Goal: Register for event/course: Sign up to attend an event or enroll in a course

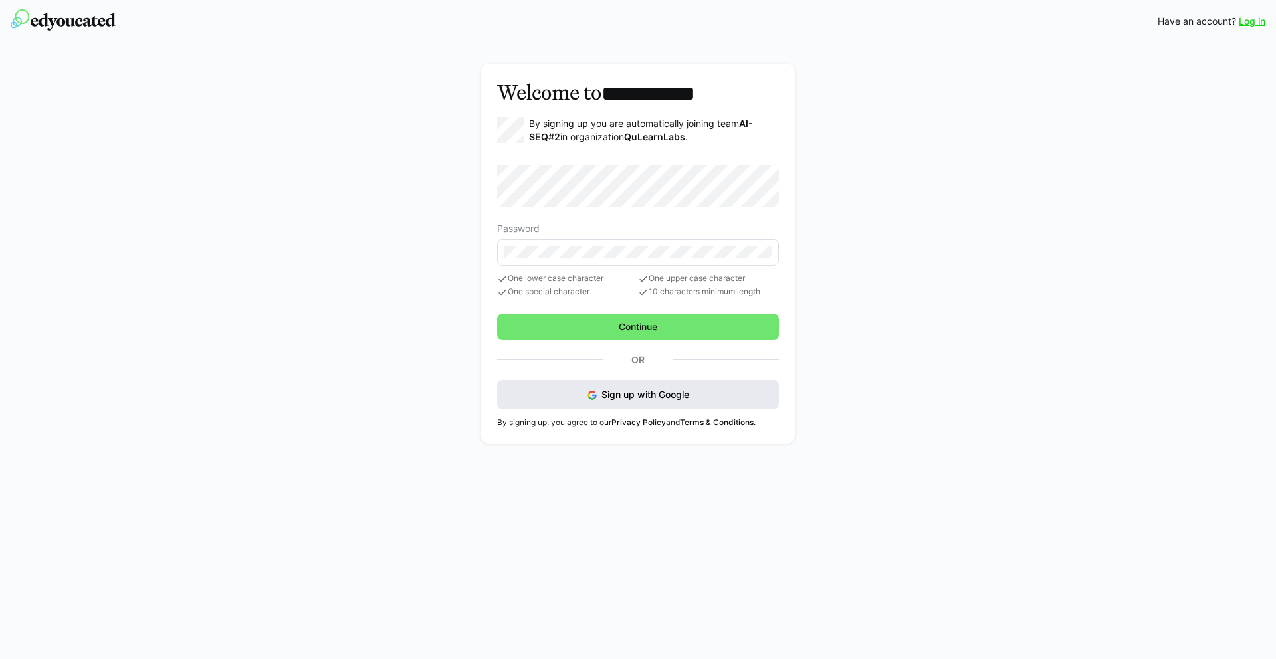
click at [657, 392] on span "Sign up with Google" at bounding box center [645, 394] width 88 height 11
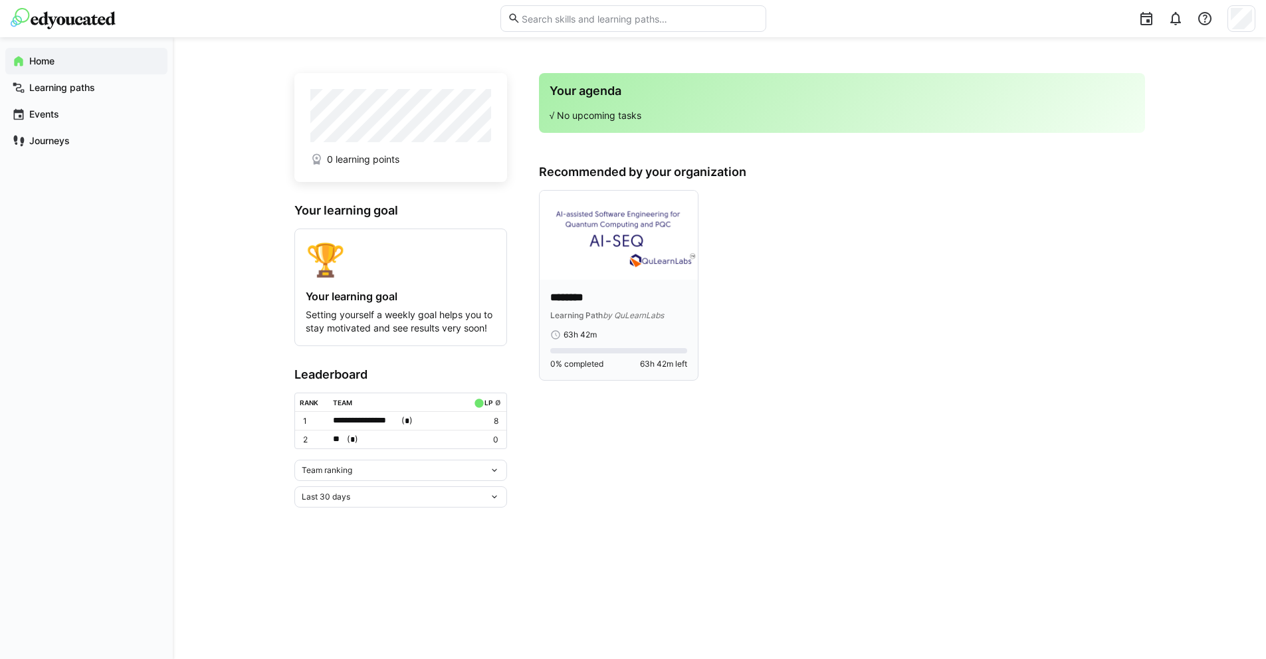
click at [653, 258] on img at bounding box center [619, 235] width 158 height 89
click at [653, 260] on img at bounding box center [619, 235] width 158 height 89
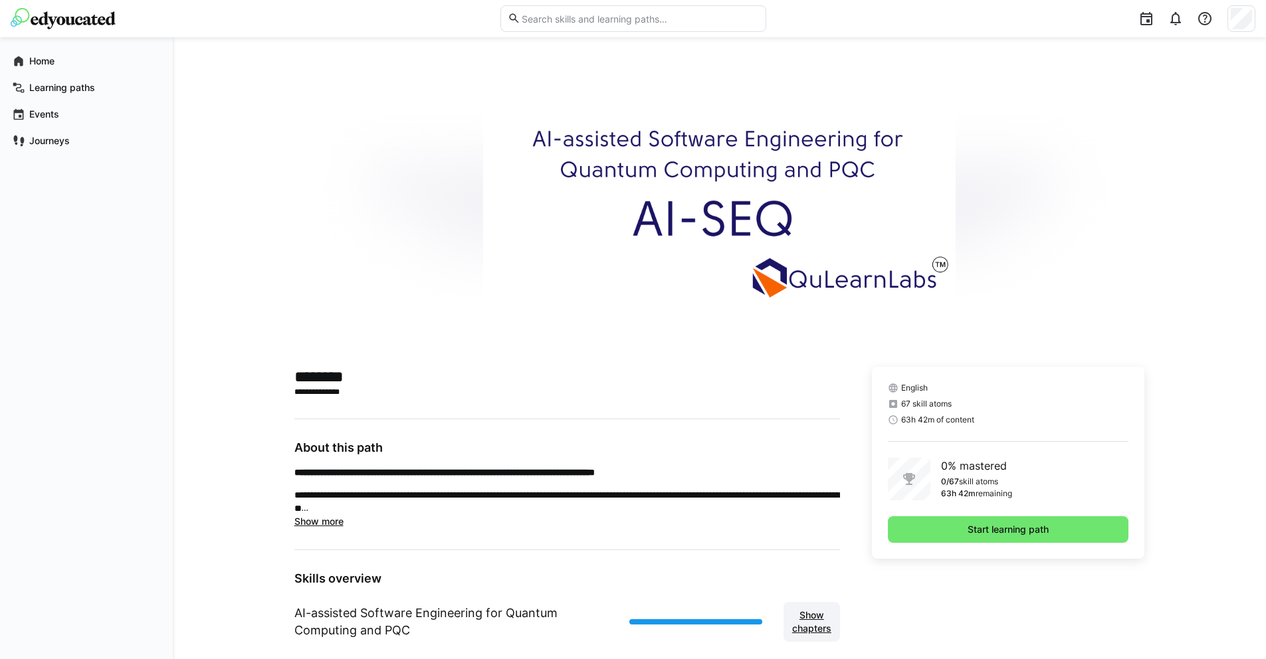
click at [823, 626] on span "Show chapters" at bounding box center [811, 622] width 43 height 27
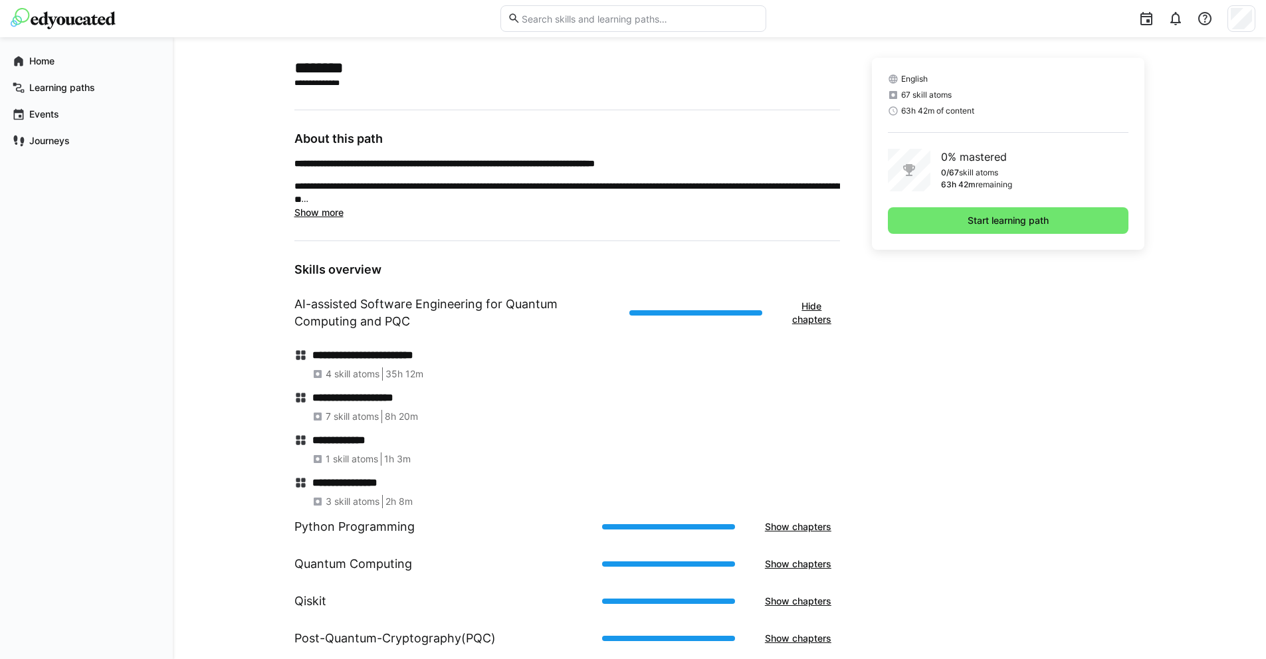
scroll to position [311, 0]
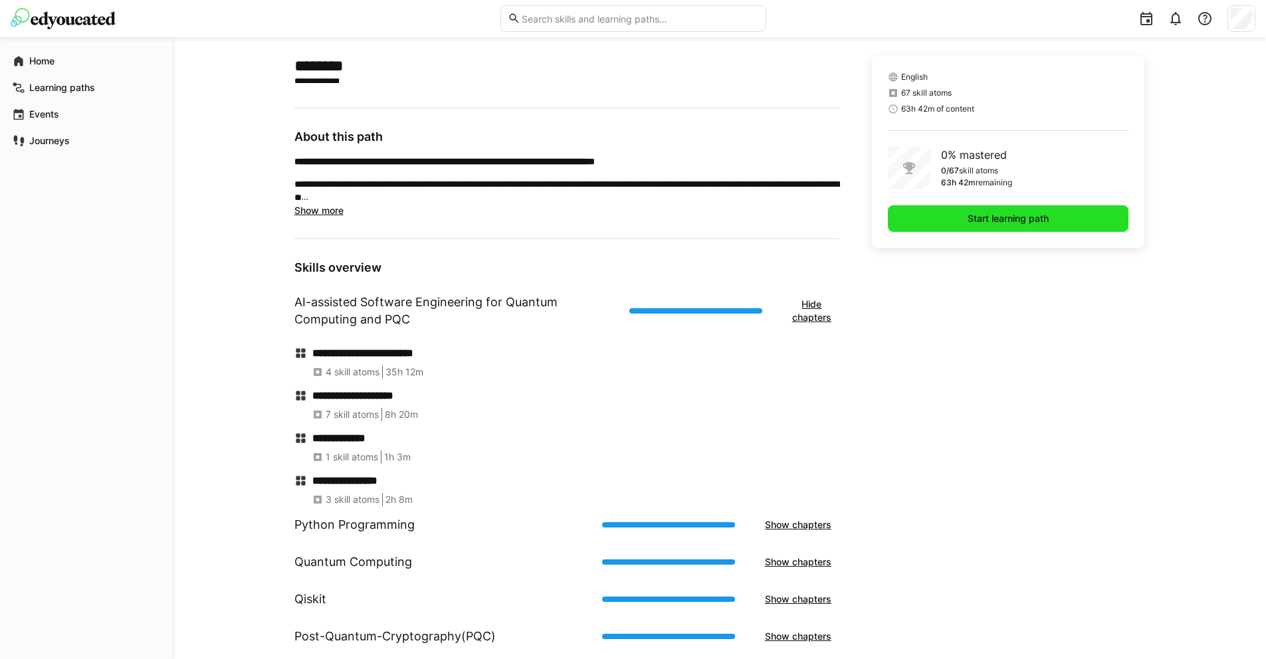
click at [1004, 220] on span "Start learning path" at bounding box center [1008, 218] width 85 height 13
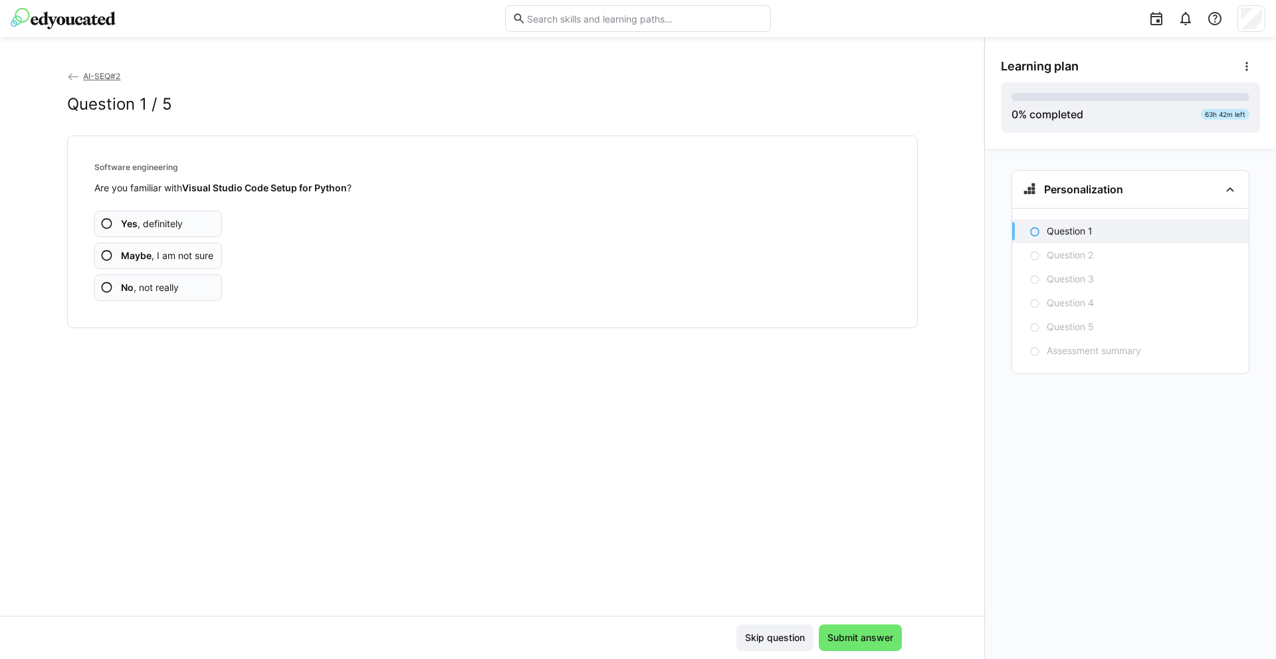
click at [104, 286] on eds-icon at bounding box center [106, 287] width 13 height 13
click at [108, 260] on eds-icon at bounding box center [106, 255] width 13 height 13
click at [109, 258] on eds-icon at bounding box center [106, 255] width 13 height 13
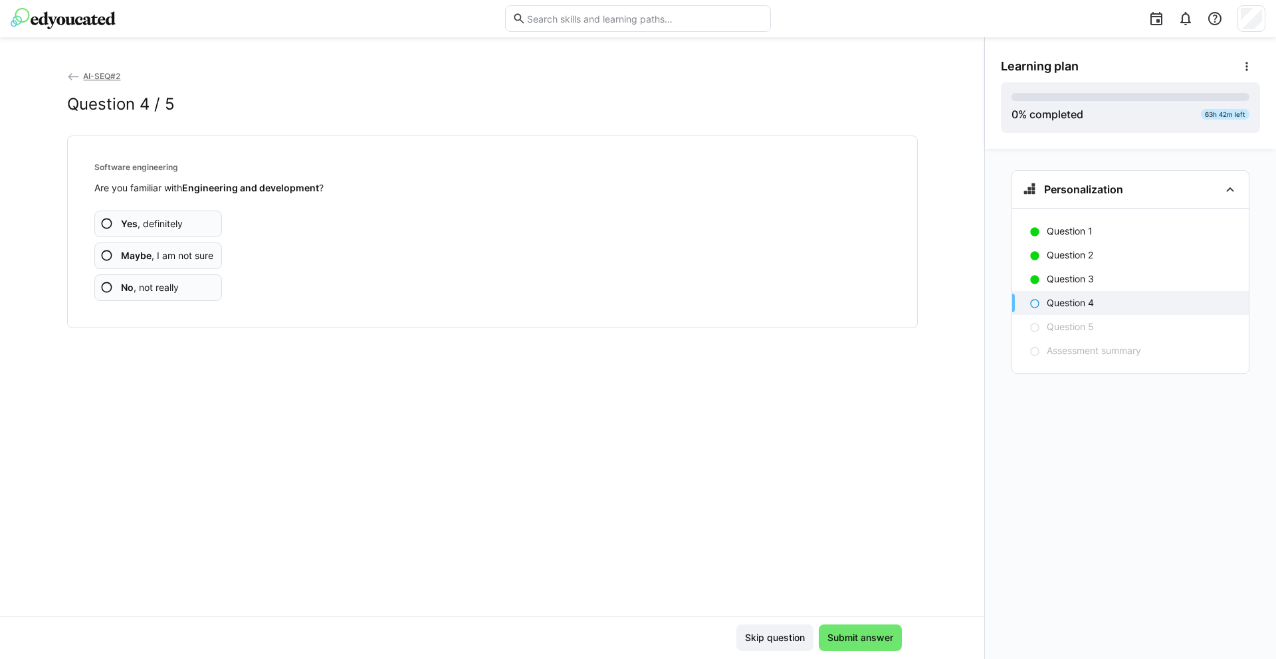
click at [109, 290] on eds-icon at bounding box center [106, 287] width 13 height 13
click at [109, 286] on eds-icon at bounding box center [106, 287] width 13 height 13
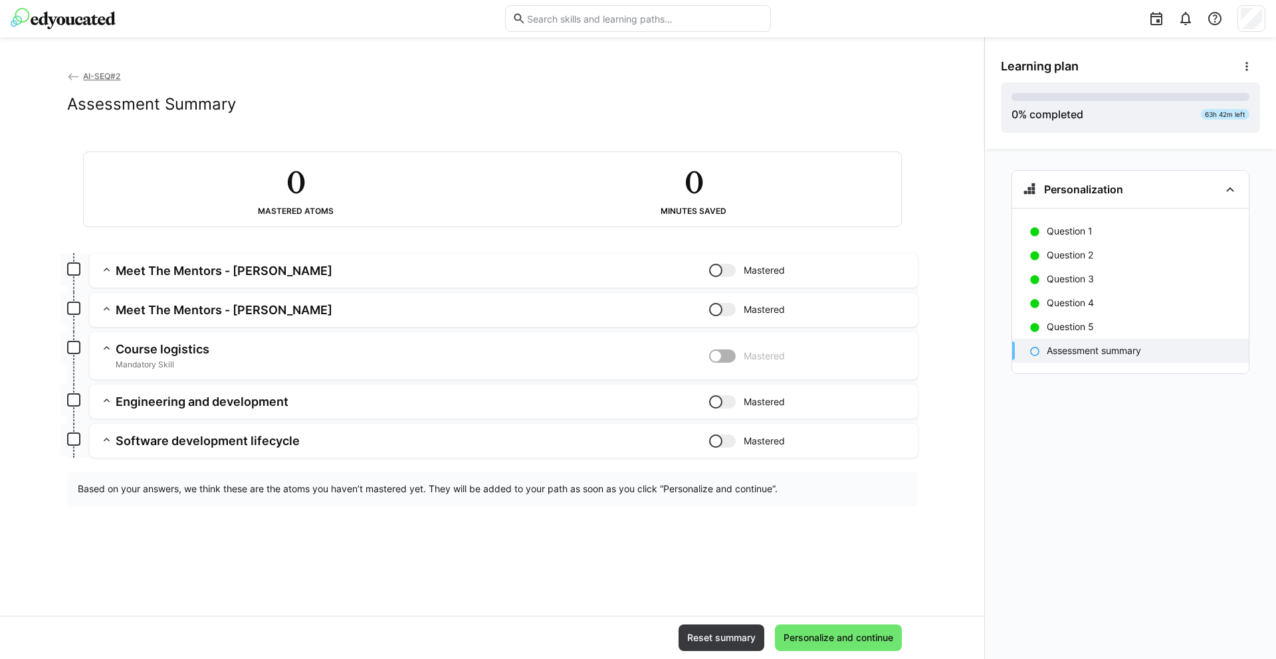
click at [177, 268] on h3 "Meet The Mentors - [PERSON_NAME]" at bounding box center [412, 270] width 593 height 15
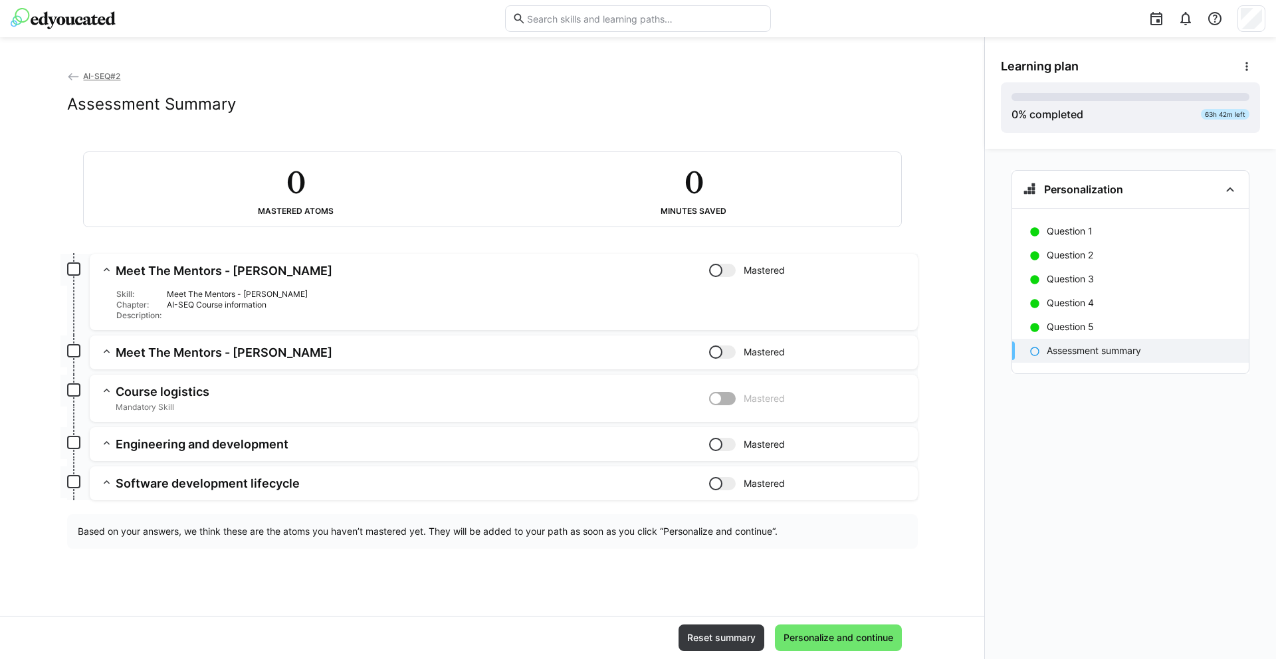
click at [186, 300] on div "AI-SEQ Course information" at bounding box center [537, 305] width 740 height 11
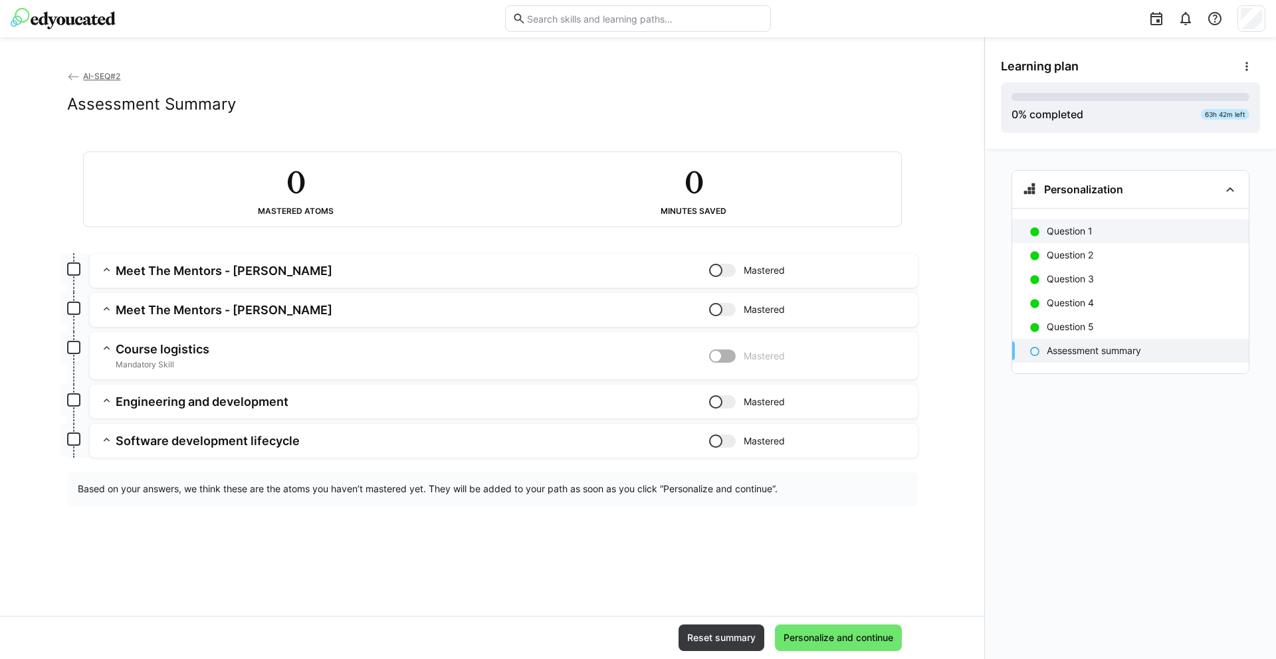
click at [1075, 227] on p "Question 1" at bounding box center [1070, 231] width 46 height 13
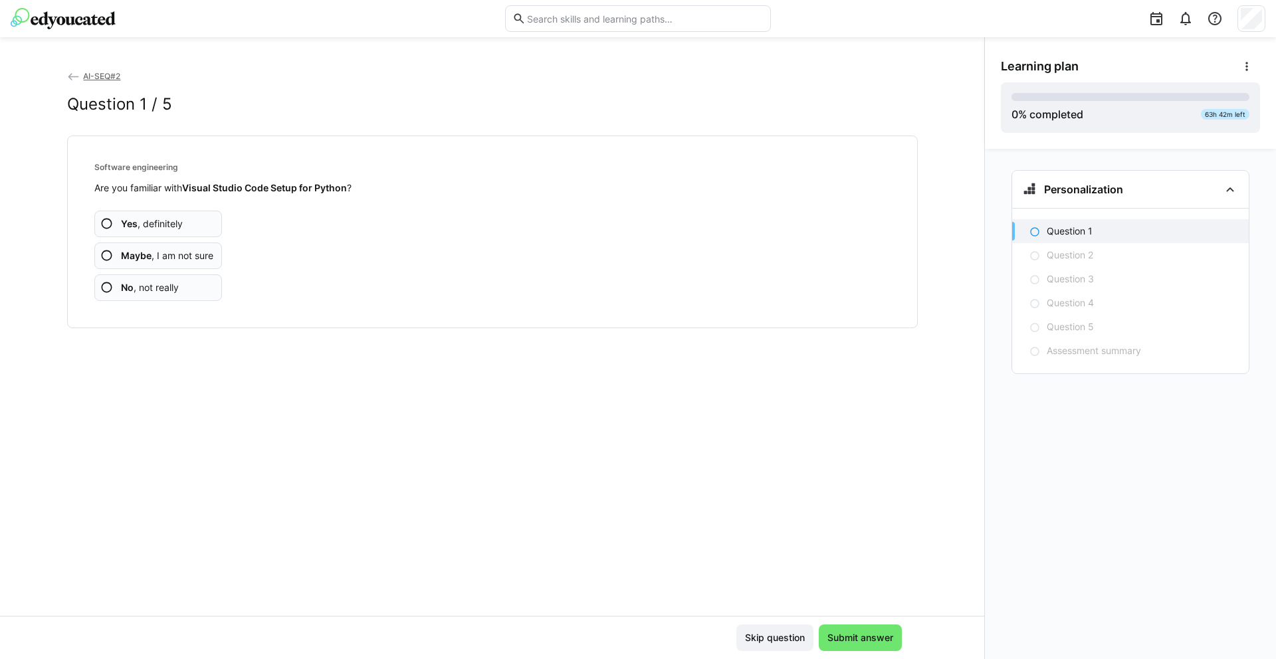
drag, startPoint x: 108, startPoint y: 286, endPoint x: 116, endPoint y: 290, distance: 9.5
click at [108, 286] on eds-icon at bounding box center [106, 287] width 13 height 13
click at [111, 224] on eds-icon at bounding box center [106, 223] width 13 height 13
click at [105, 282] on eds-icon at bounding box center [106, 287] width 13 height 13
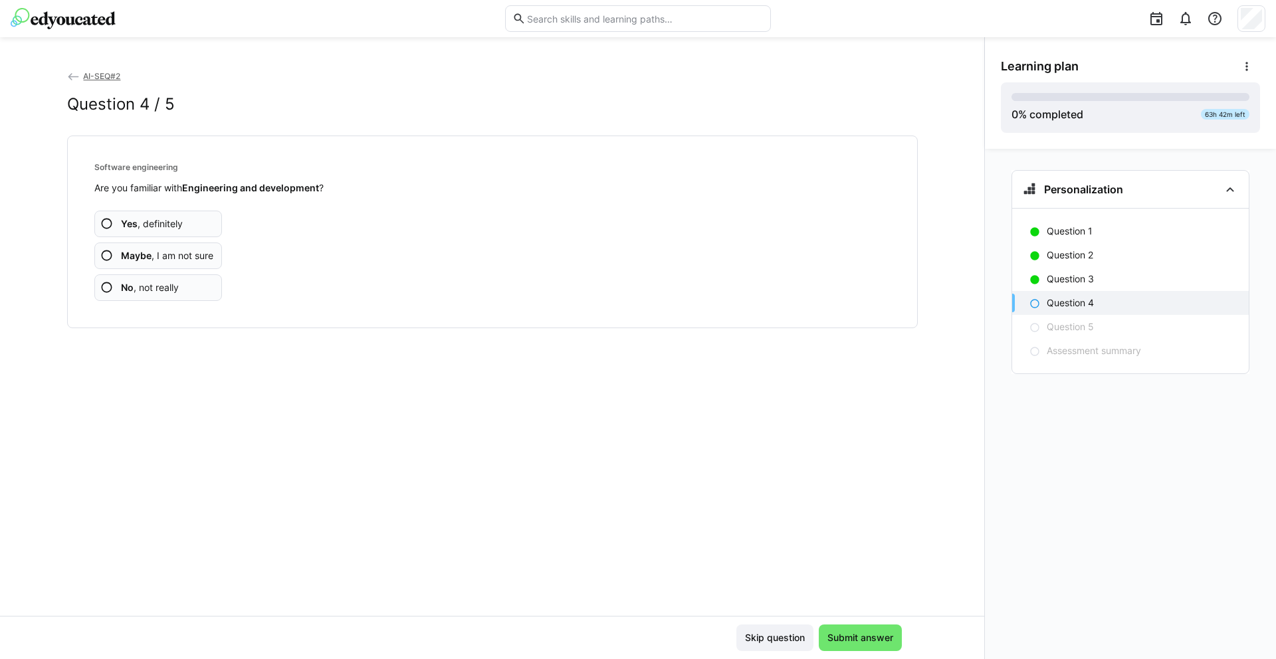
click at [109, 288] on eds-icon at bounding box center [106, 287] width 13 height 13
click at [115, 254] on app-assessment-question-radio "Maybe , I am not sure" at bounding box center [158, 256] width 128 height 27
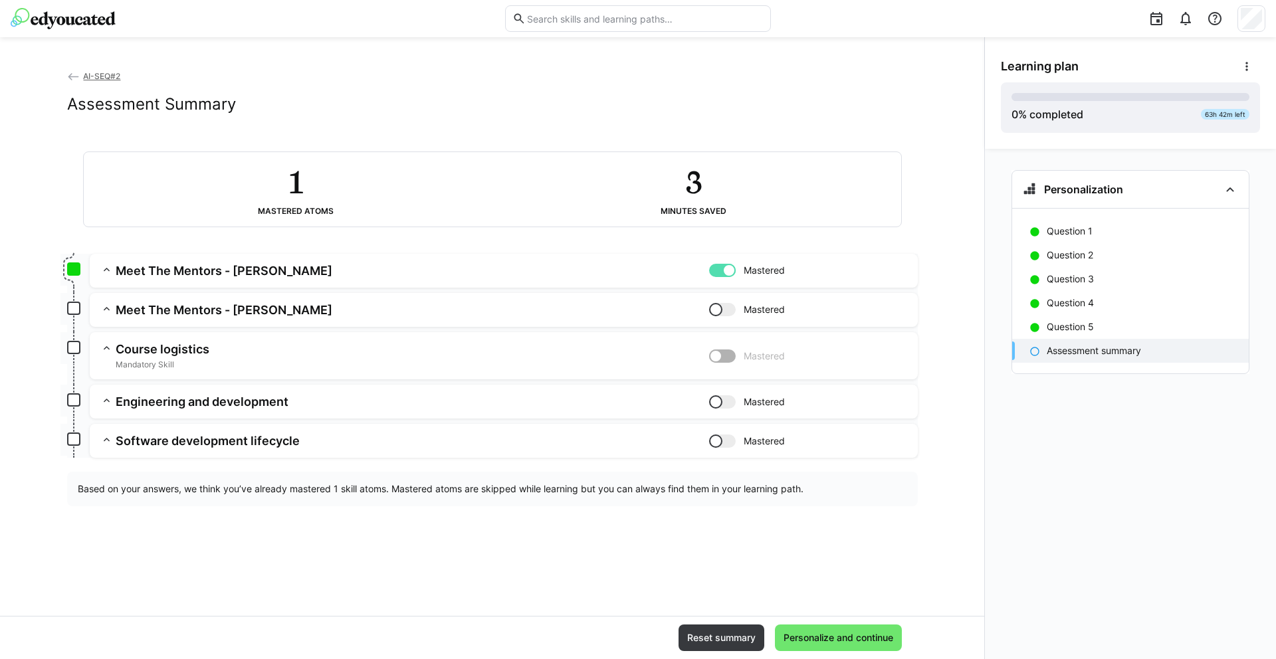
click at [208, 311] on h3 "Meet The Mentors - [PERSON_NAME]" at bounding box center [412, 309] width 593 height 15
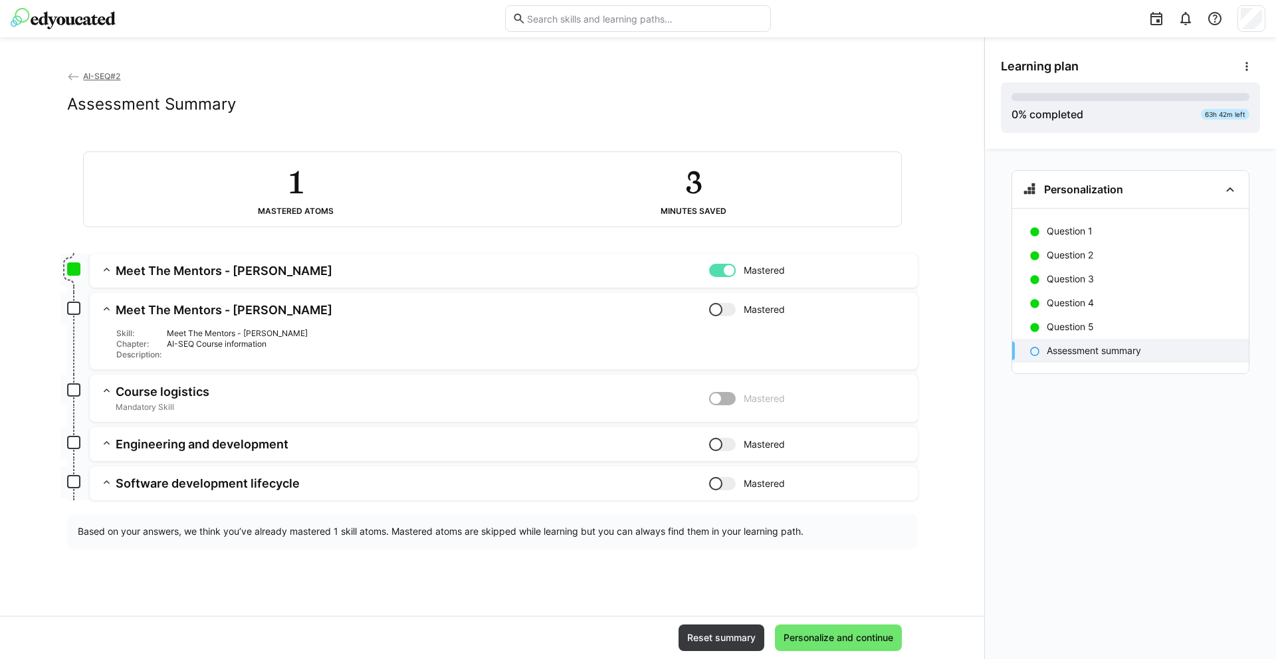
click at [143, 305] on h3 "Meet The Mentors - [PERSON_NAME]" at bounding box center [412, 309] width 593 height 15
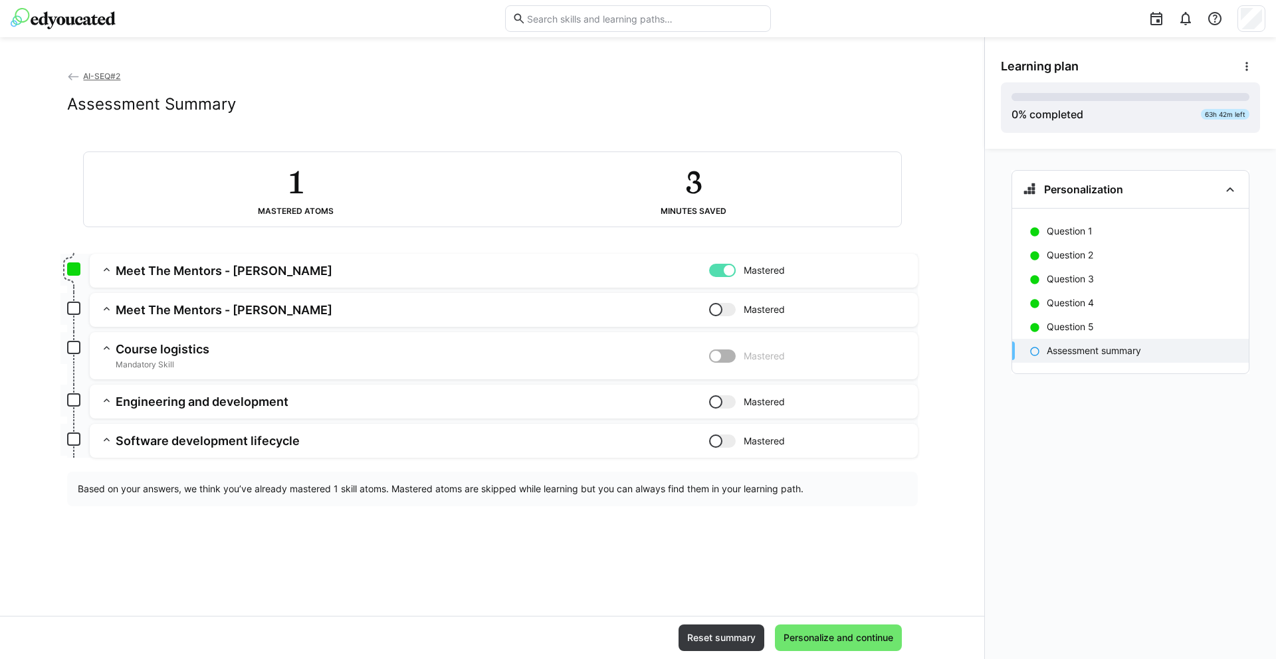
click at [143, 305] on h3 "Meet The Mentors - [PERSON_NAME]" at bounding box center [412, 309] width 593 height 15
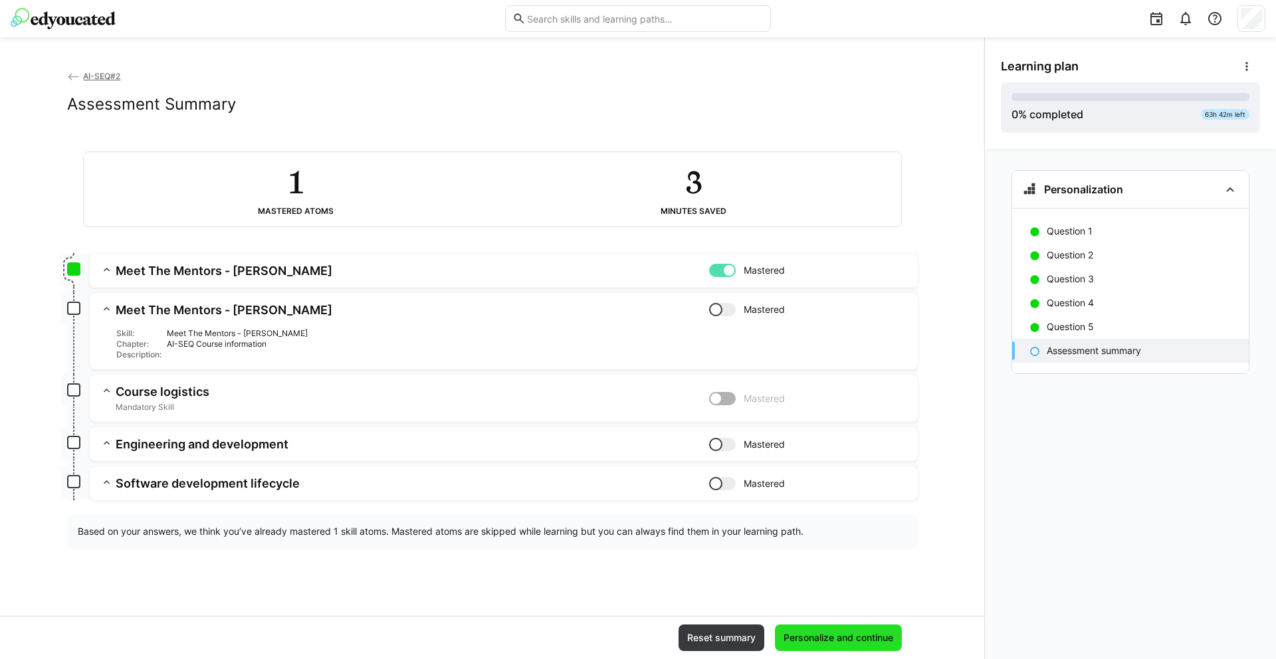
click at [838, 645] on span "Personalize and continue" at bounding box center [838, 638] width 127 height 27
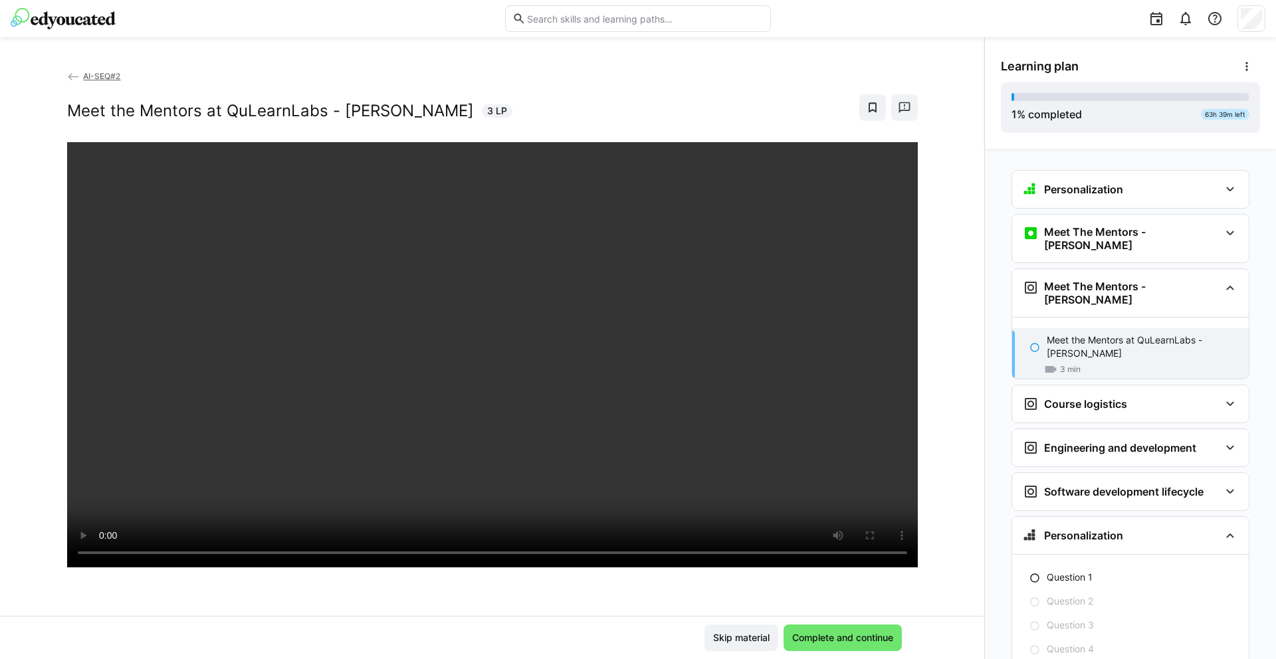
scroll to position [26, 0]
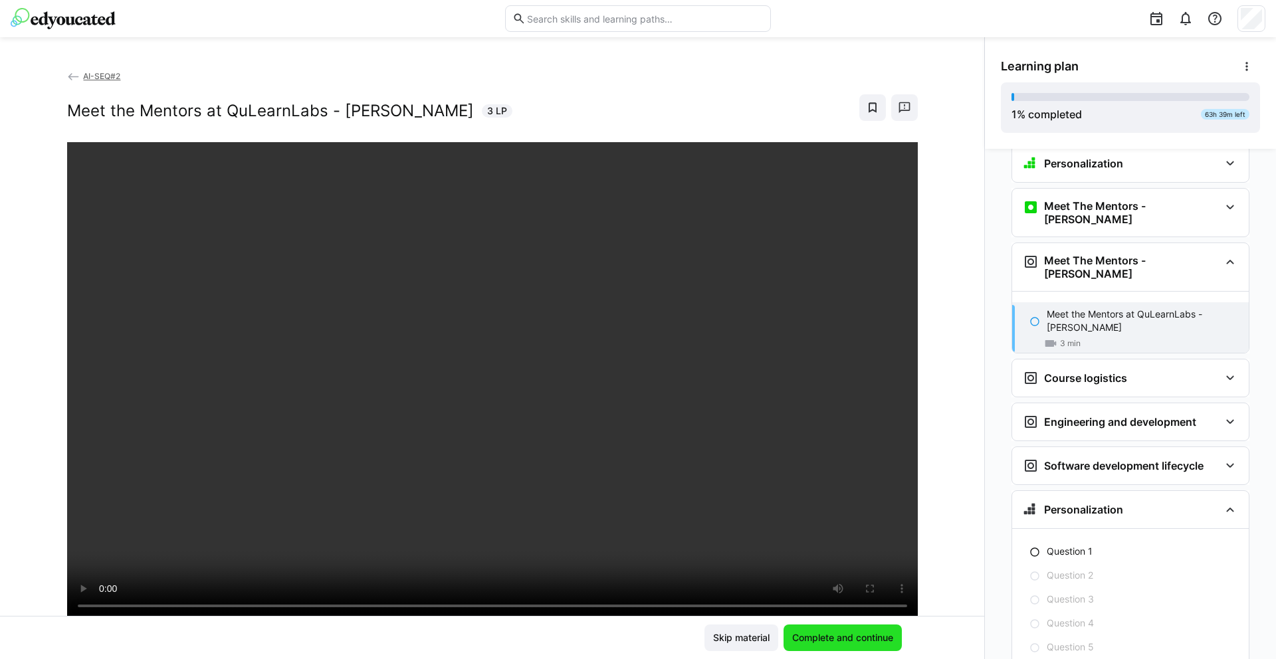
click at [845, 649] on span "Complete and continue" at bounding box center [842, 638] width 118 height 27
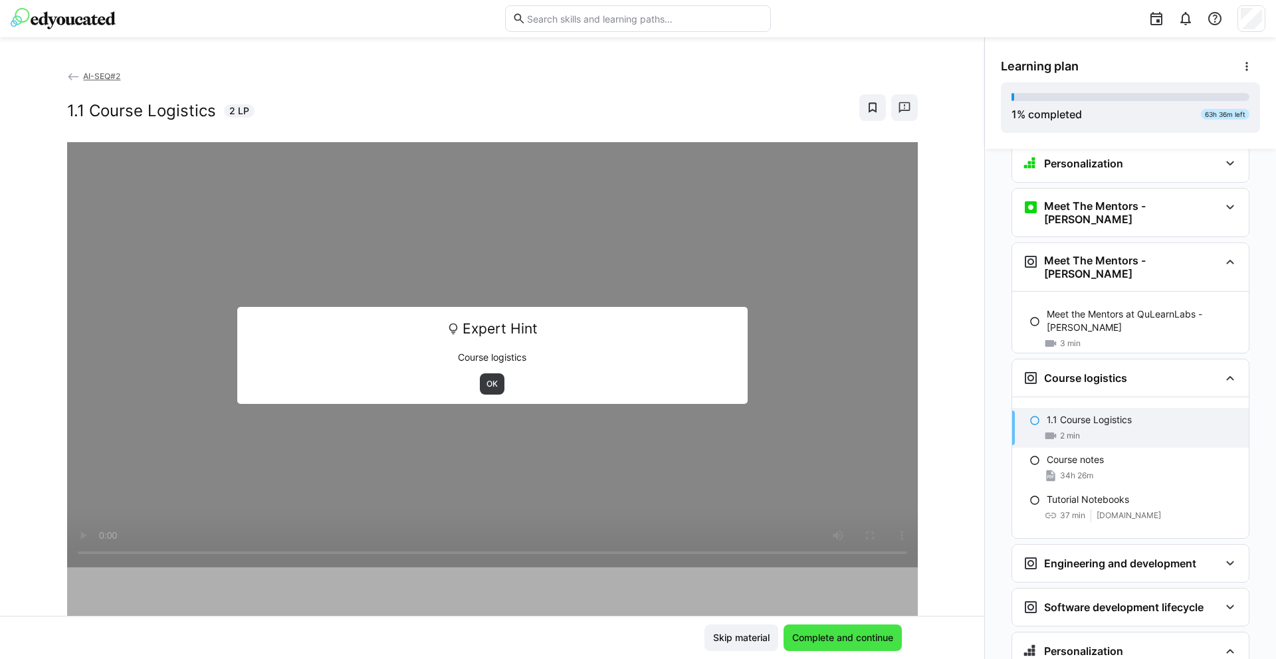
scroll to position [81, 0]
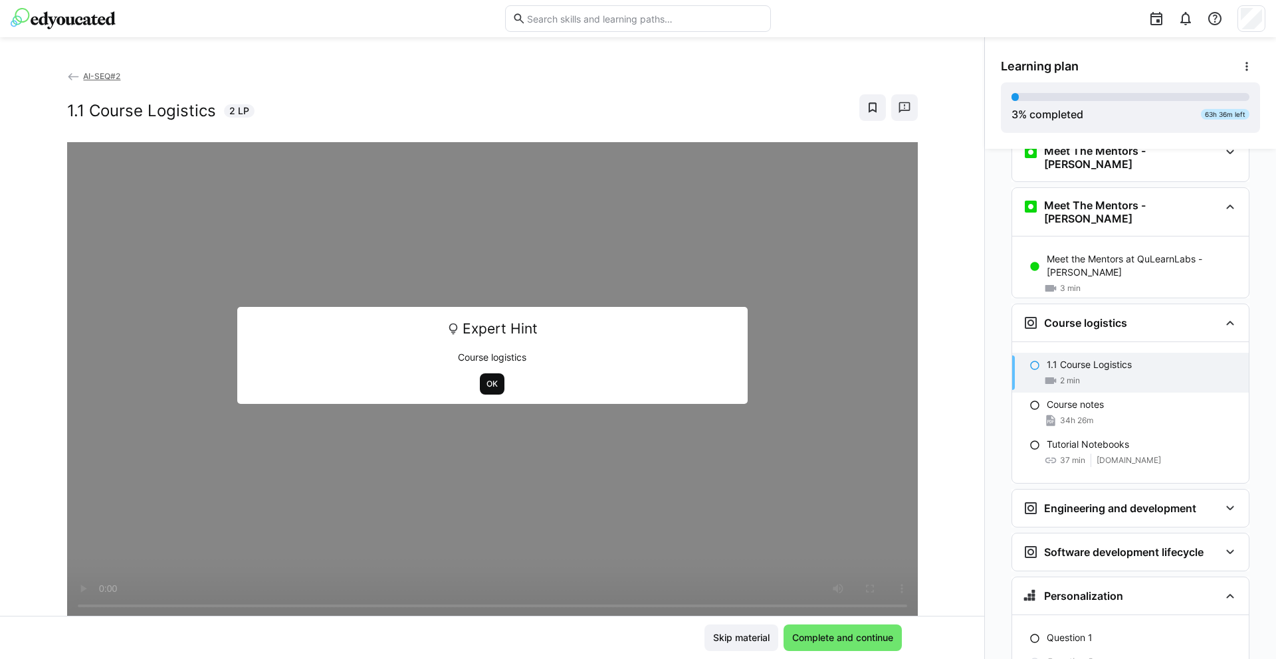
click at [485, 387] on span "OK" at bounding box center [492, 384] width 14 height 11
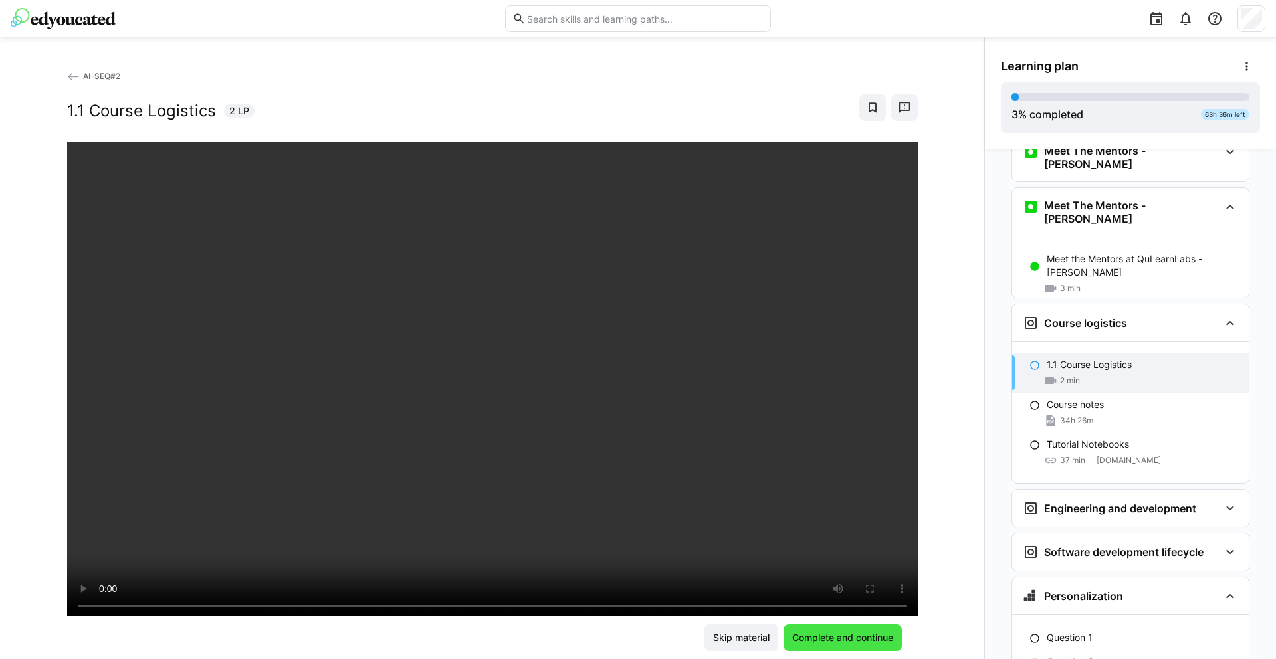
click at [819, 642] on span "Complete and continue" at bounding box center [842, 637] width 105 height 13
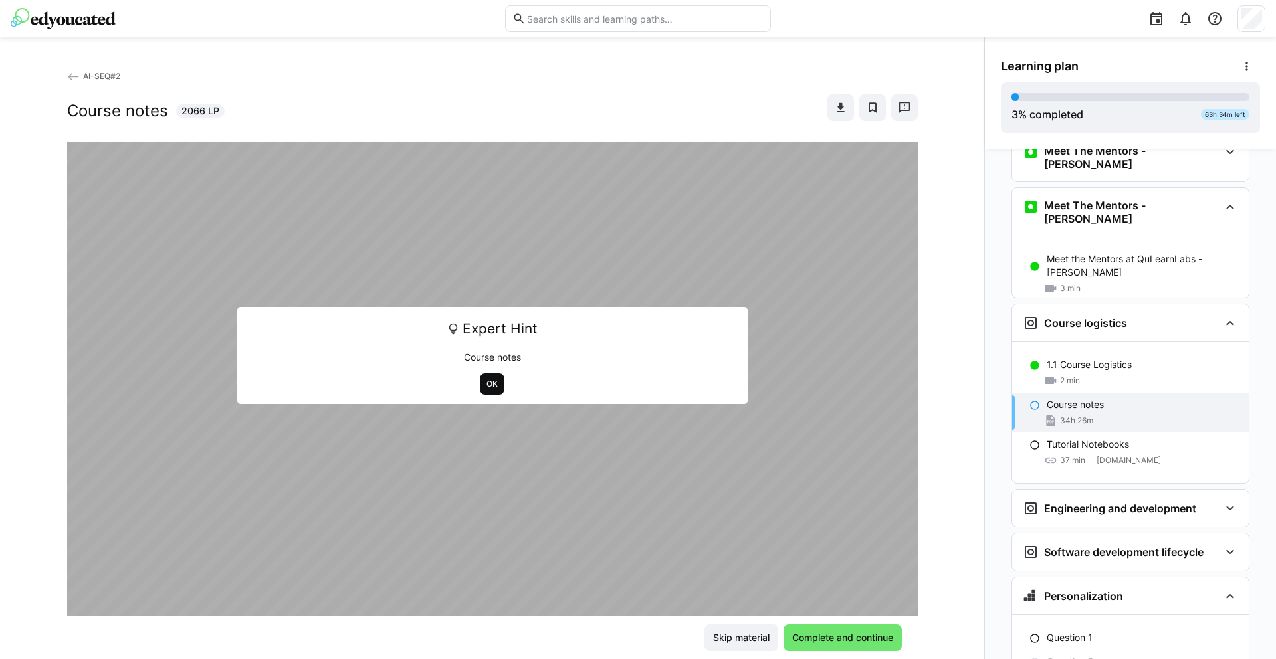
click at [485, 385] on span "OK" at bounding box center [492, 384] width 14 height 11
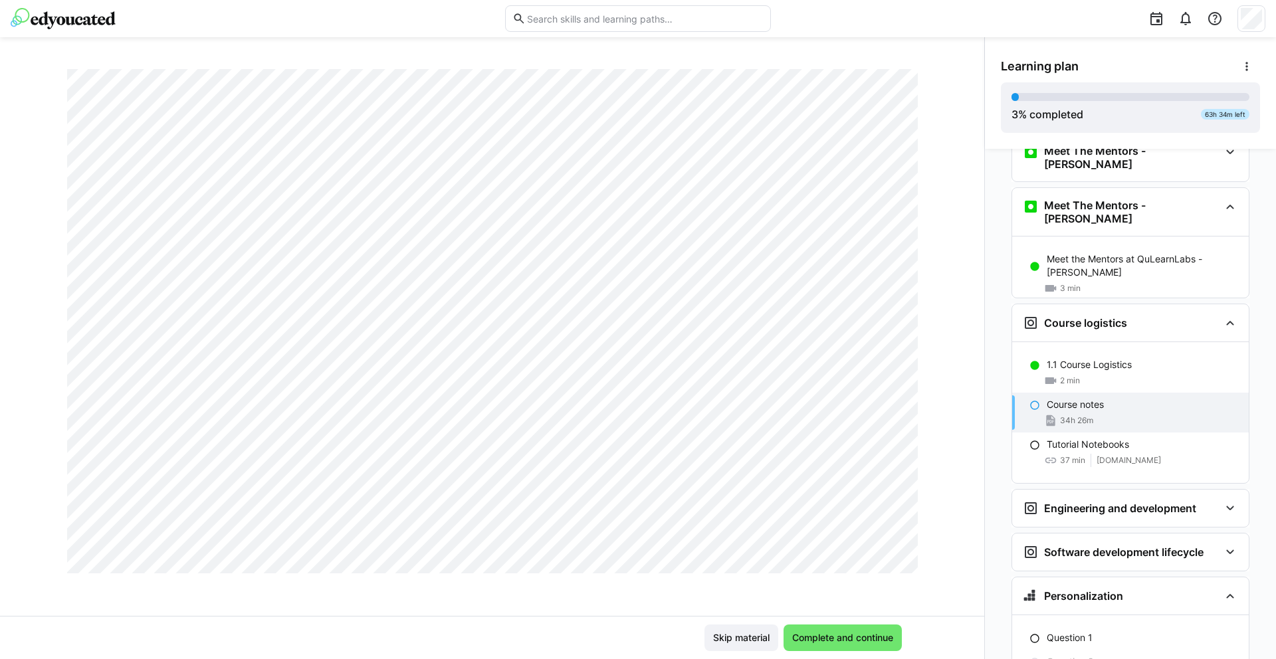
scroll to position [4082, 0]
click at [853, 637] on span "Complete and continue" at bounding box center [842, 637] width 105 height 13
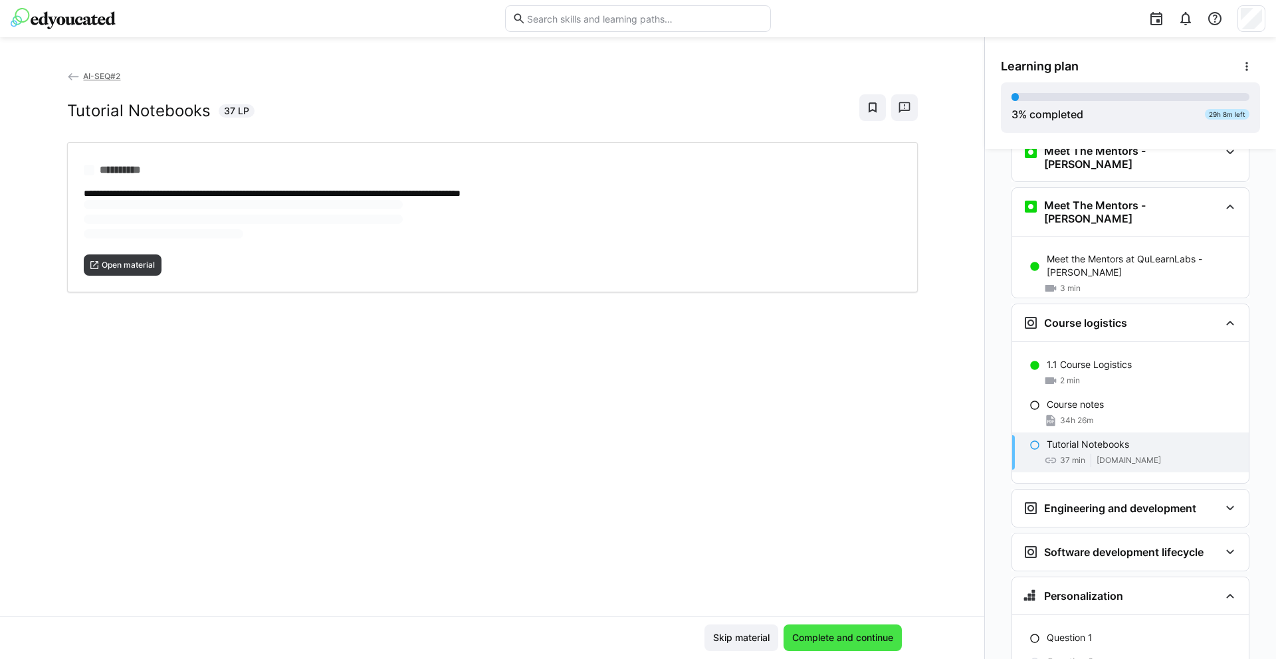
scroll to position [0, 0]
click at [102, 216] on span "Open material" at bounding box center [128, 221] width 56 height 11
click at [132, 227] on span "Open material" at bounding box center [123, 221] width 78 height 21
click at [839, 640] on span "Complete and continue" at bounding box center [842, 637] width 105 height 13
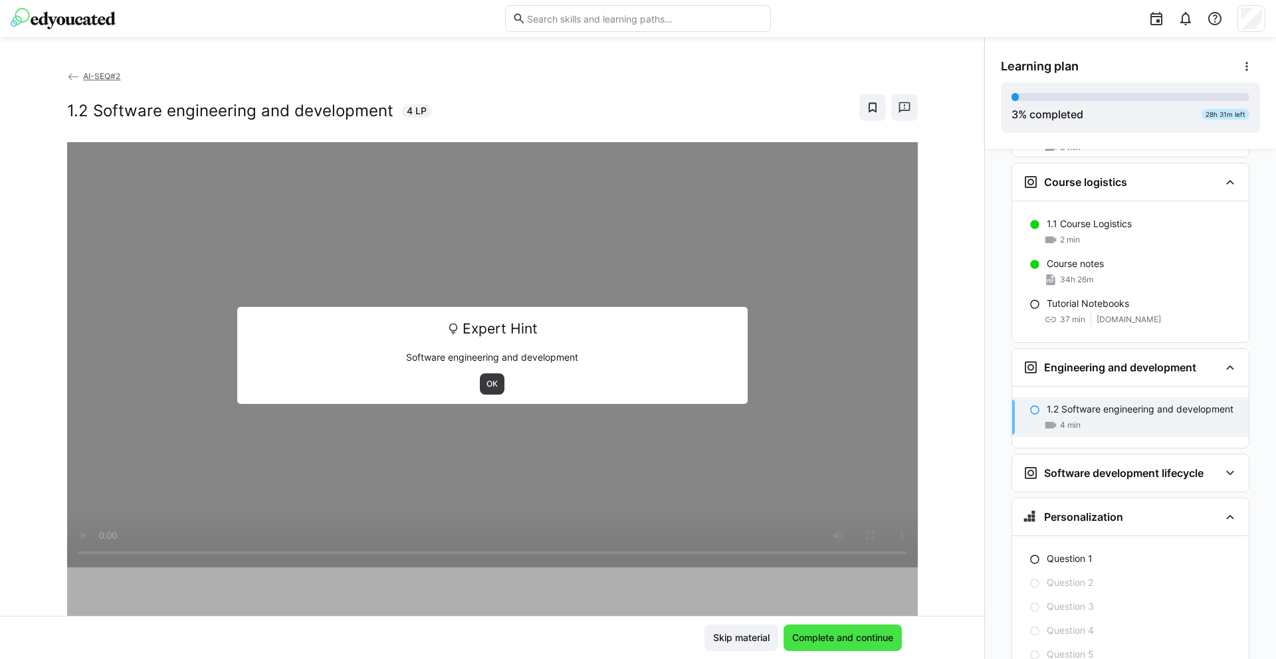
scroll to position [223, 0]
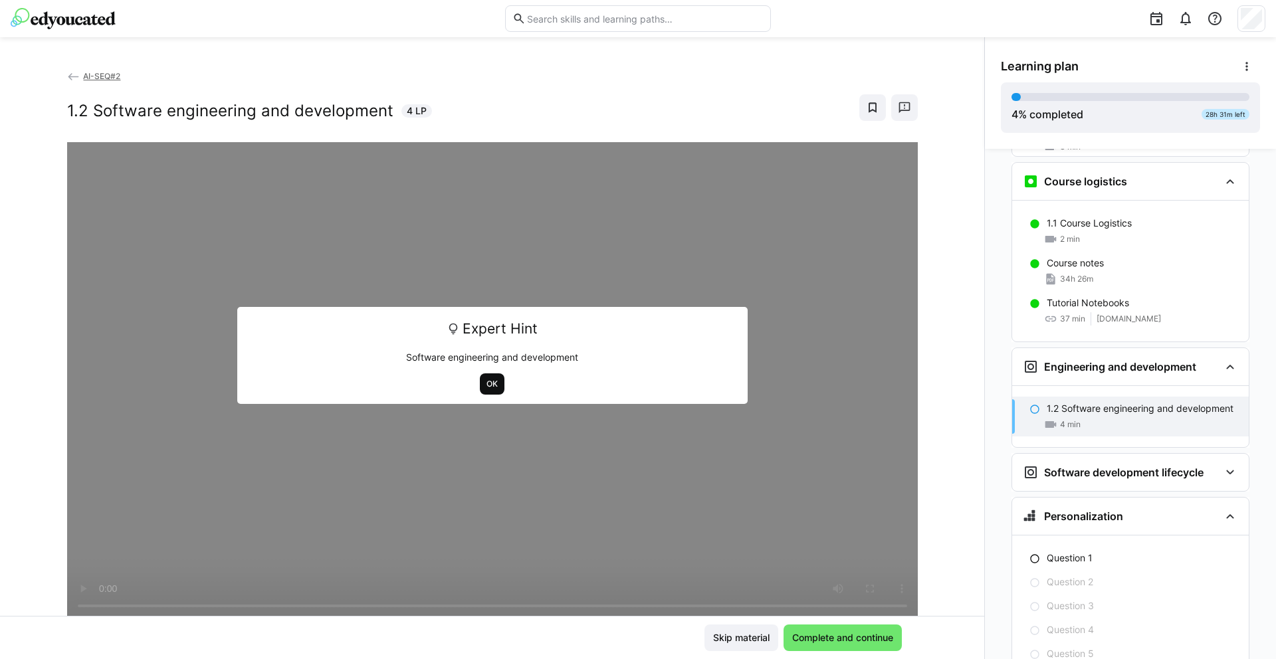
click at [485, 387] on span "OK" at bounding box center [492, 384] width 14 height 11
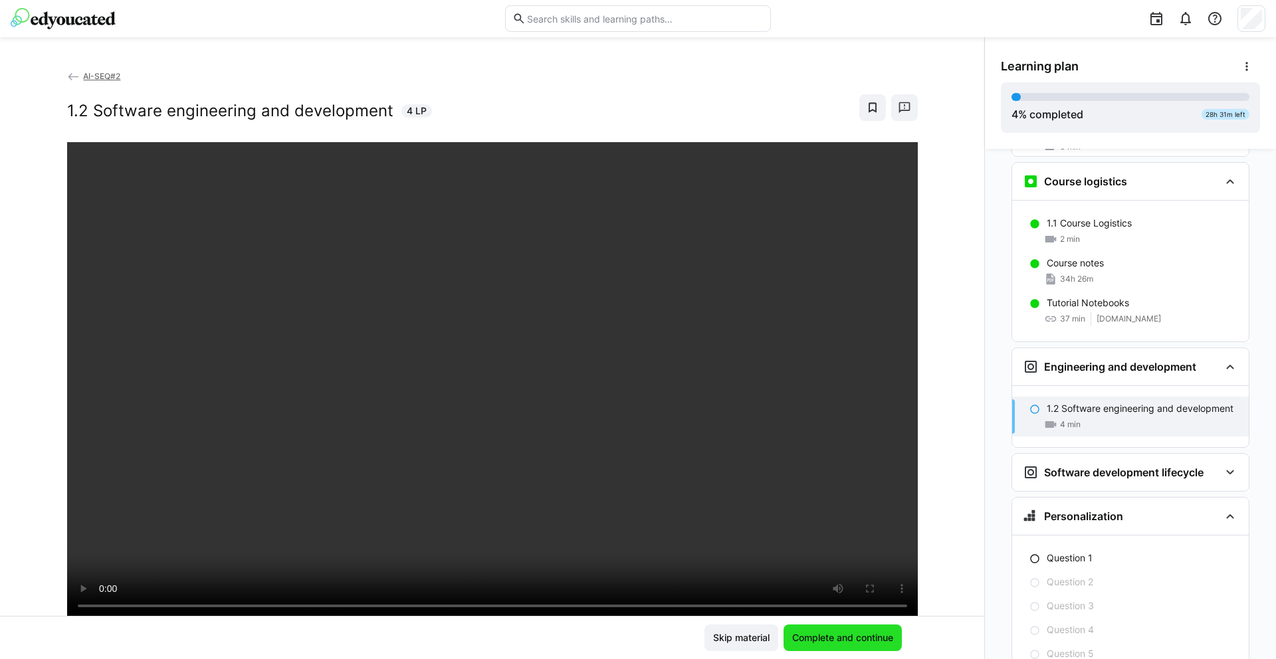
click at [830, 641] on span "Complete and continue" at bounding box center [842, 637] width 105 height 13
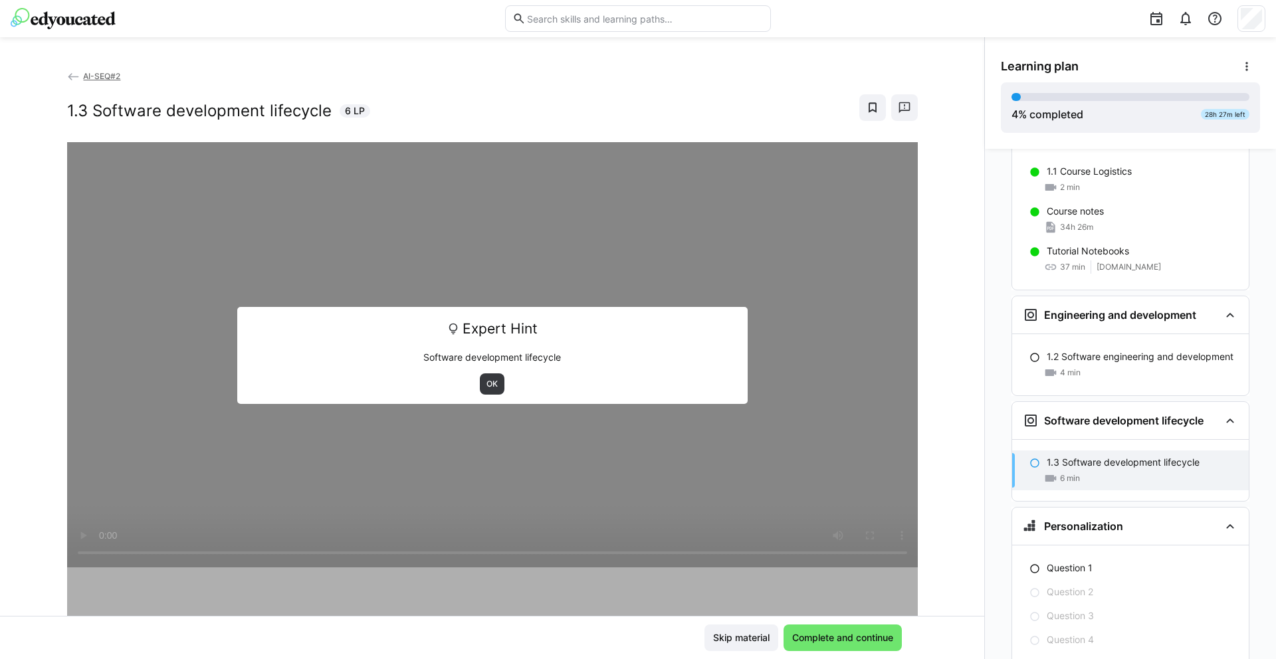
scroll to position [284, 0]
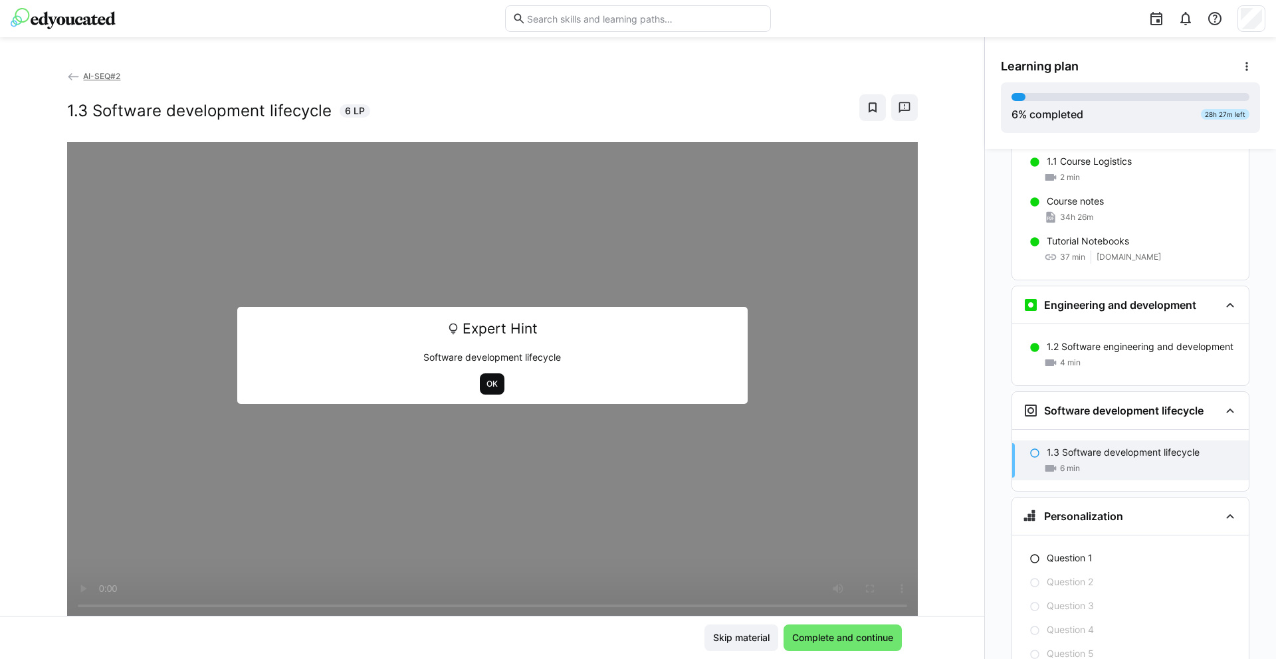
click at [480, 388] on span "OK" at bounding box center [492, 383] width 25 height 21
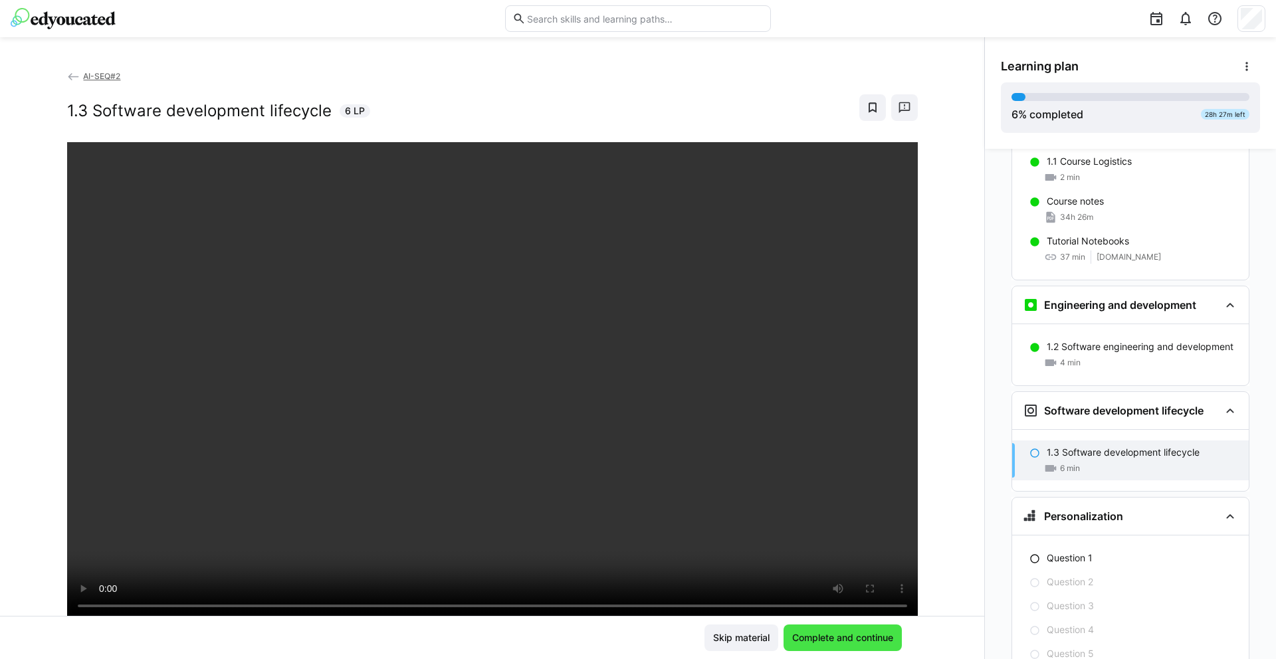
click at [835, 636] on span "Complete and continue" at bounding box center [842, 637] width 105 height 13
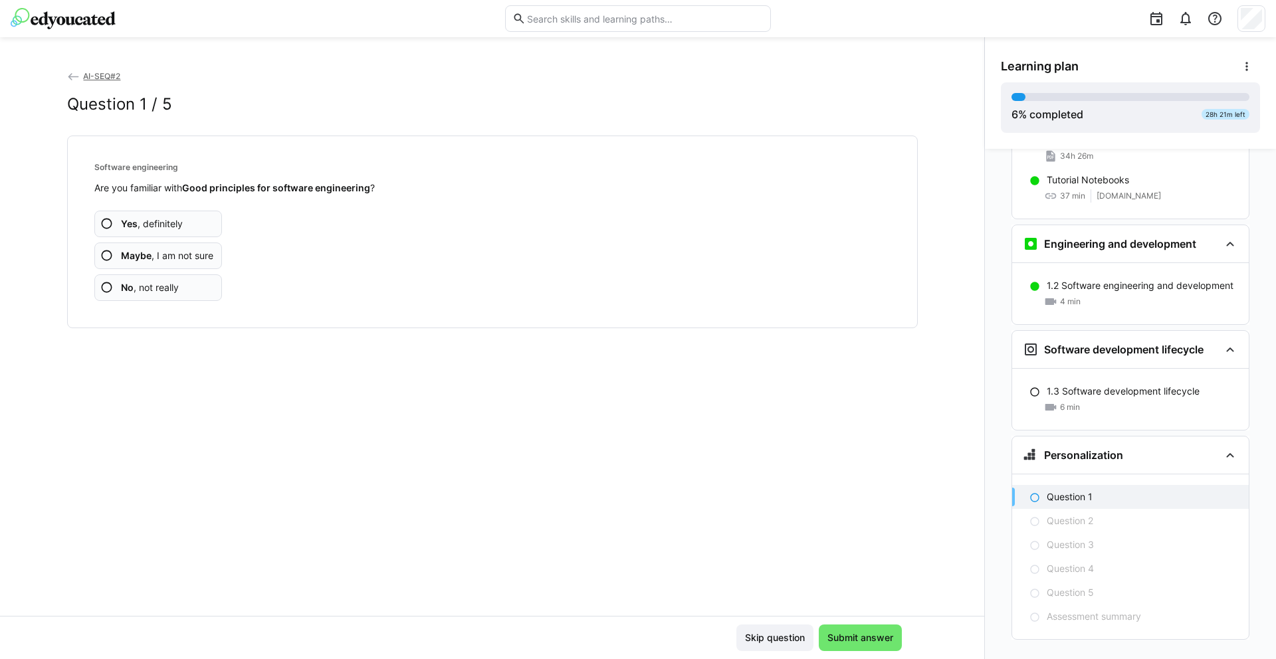
scroll to position [346, 0]
click at [110, 289] on app-assessment-question-radio "No , not really" at bounding box center [158, 287] width 128 height 27
click at [106, 286] on eds-icon at bounding box center [106, 287] width 13 height 13
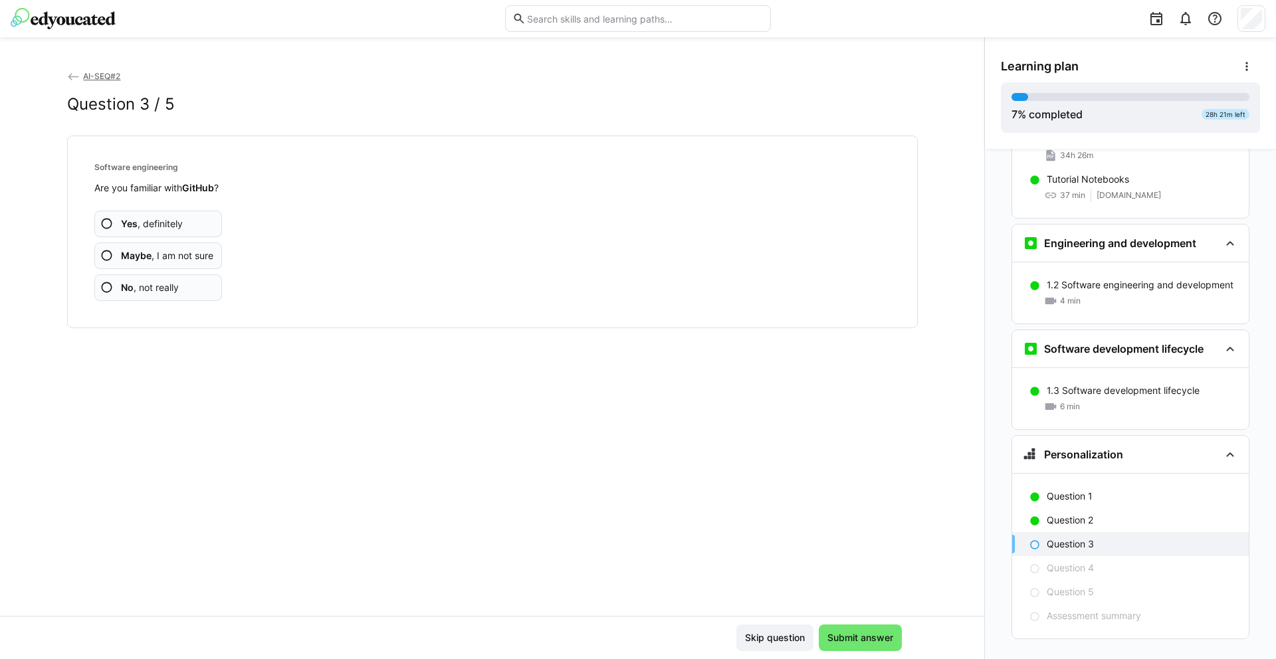
click at [102, 291] on eds-icon at bounding box center [106, 287] width 13 height 13
click at [104, 289] on eds-icon at bounding box center [106, 287] width 13 height 13
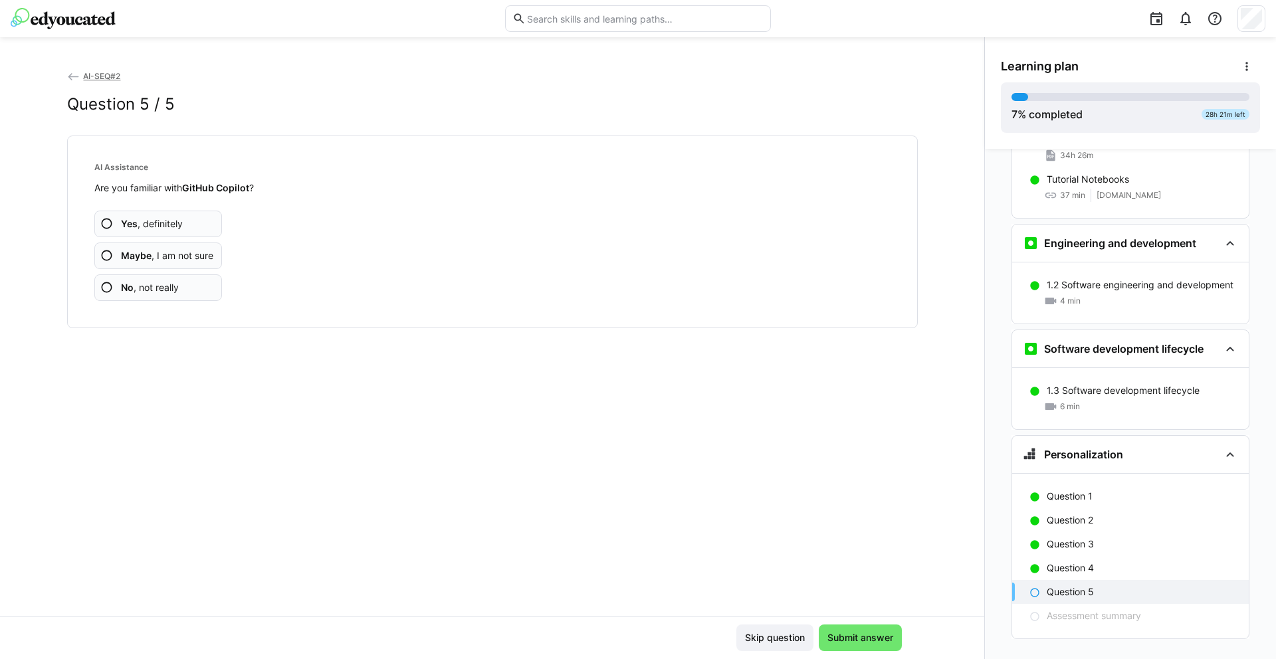
click at [102, 285] on eds-icon at bounding box center [106, 287] width 13 height 13
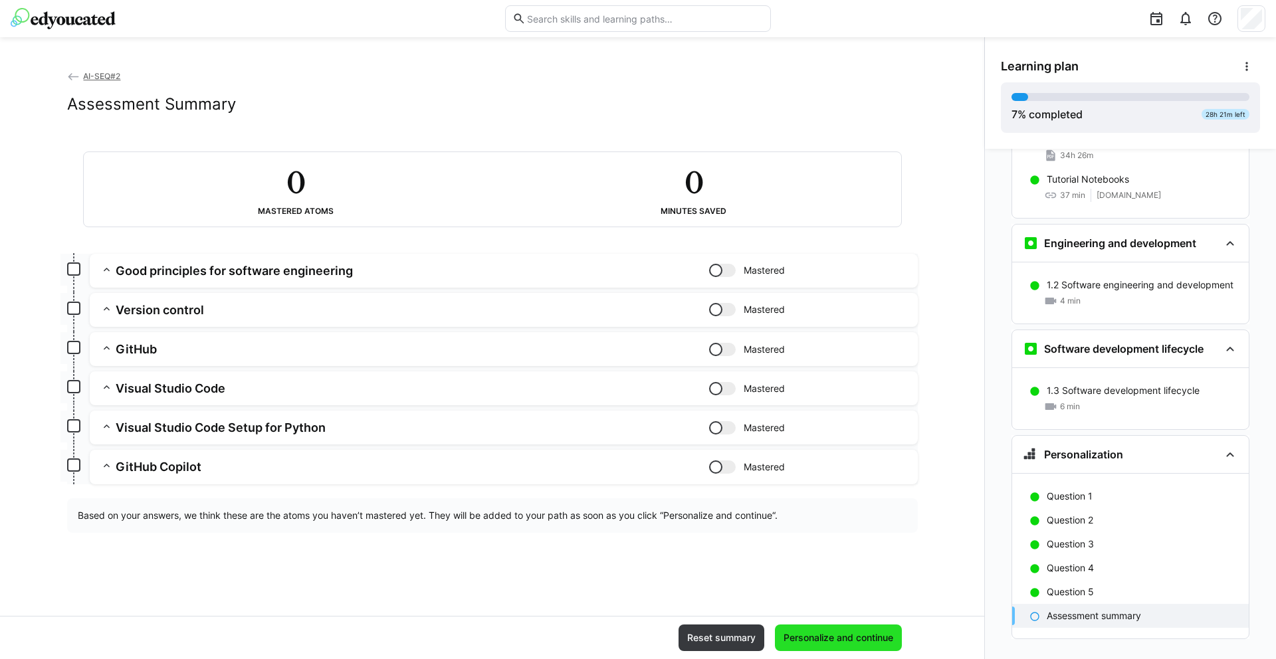
click at [804, 640] on span "Personalize and continue" at bounding box center [838, 637] width 114 height 13
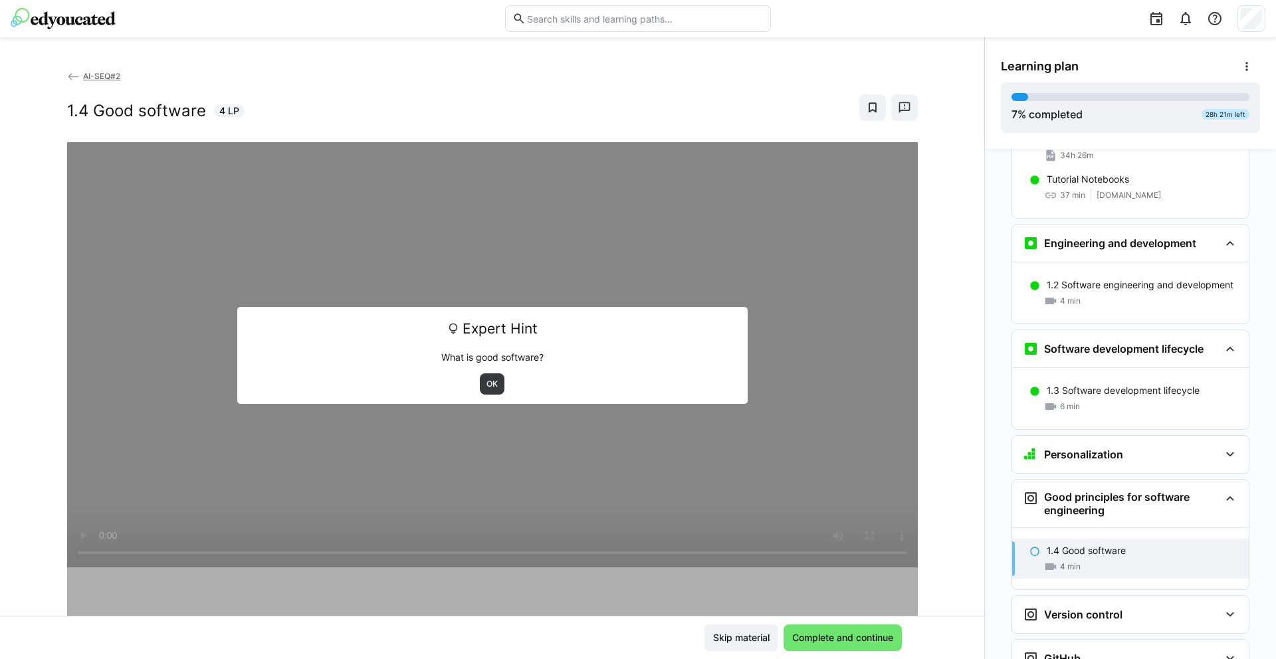
scroll to position [655, 0]
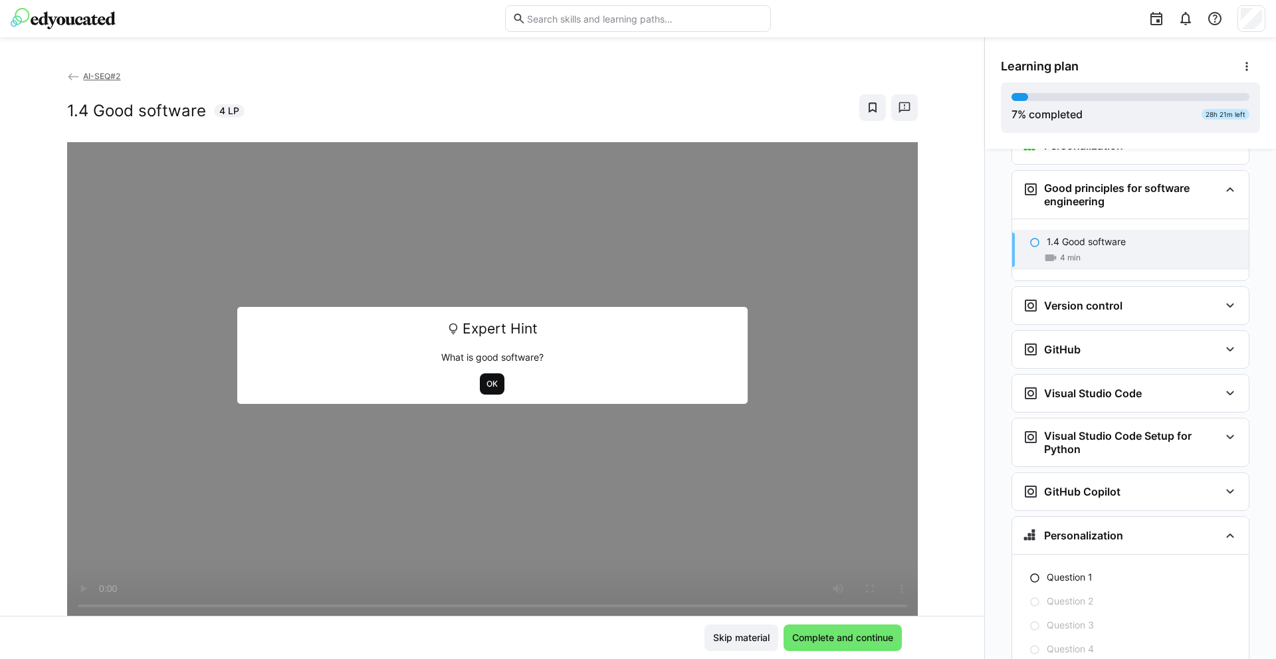
click at [480, 385] on span "OK" at bounding box center [492, 383] width 25 height 21
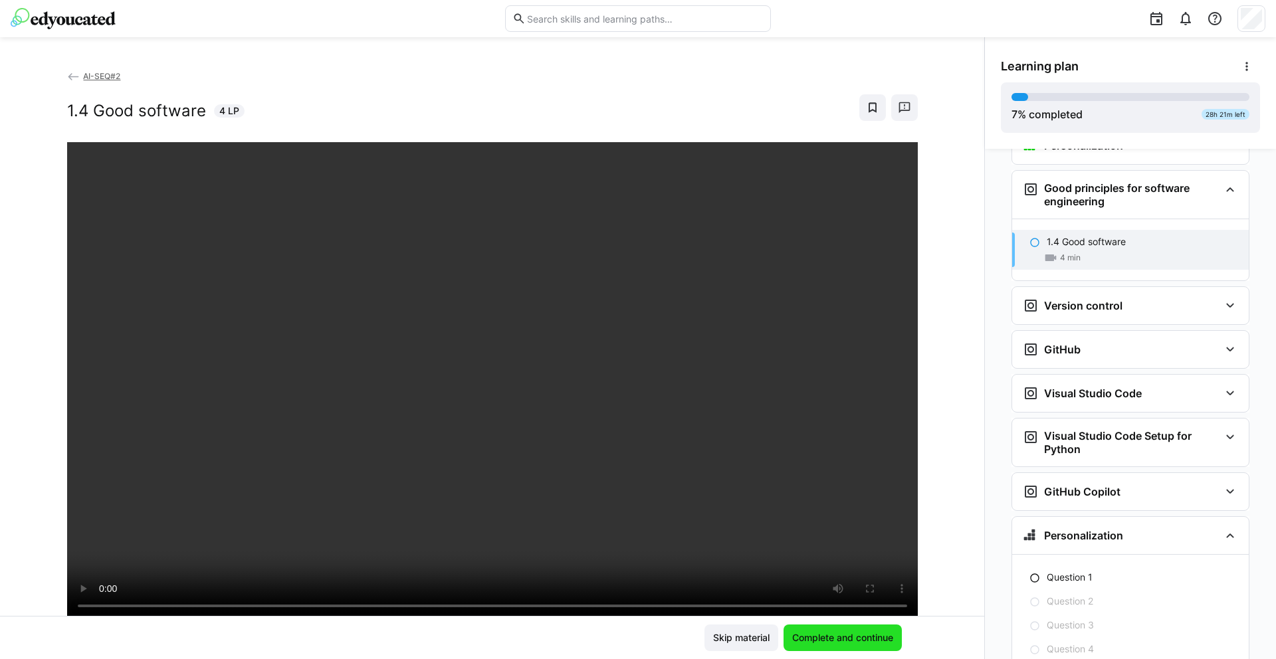
click at [805, 637] on span "Complete and continue" at bounding box center [842, 637] width 105 height 13
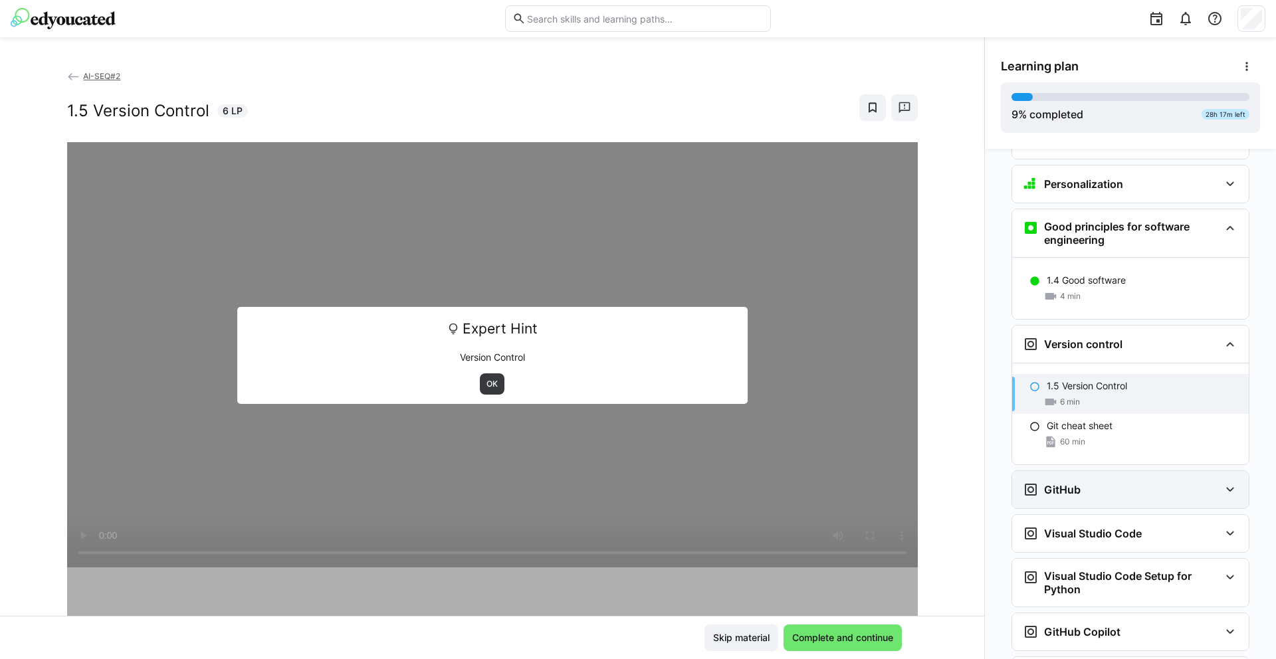
scroll to position [608, 0]
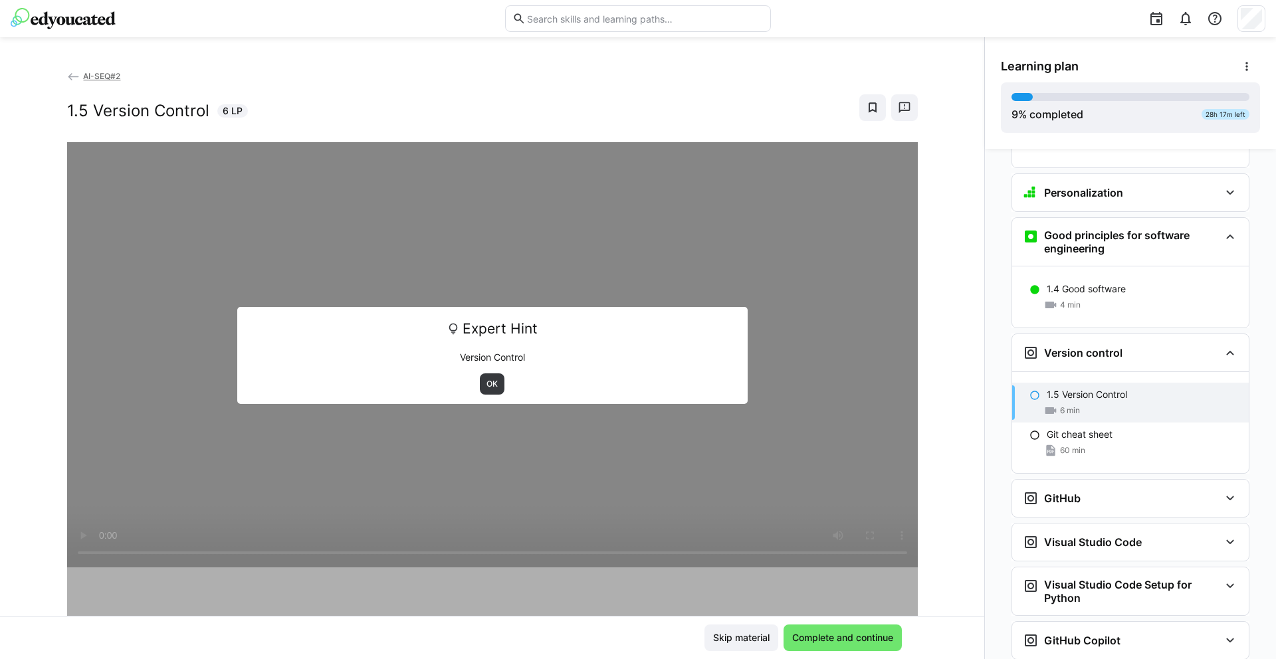
click at [1089, 388] on p "1.5 Version Control" at bounding box center [1087, 394] width 80 height 13
click at [1099, 388] on p "1.5 Version Control" at bounding box center [1087, 394] width 80 height 13
click at [1138, 345] on div "Version control" at bounding box center [1121, 353] width 197 height 16
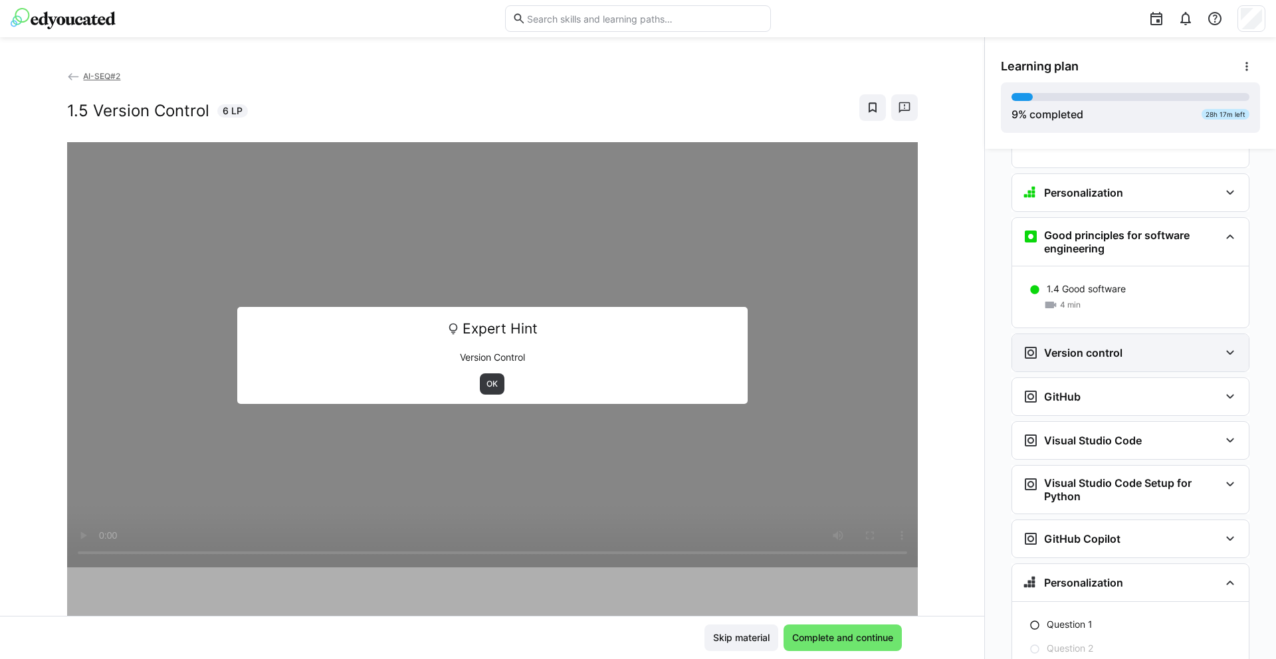
click at [1132, 345] on div "Version control" at bounding box center [1121, 353] width 197 height 16
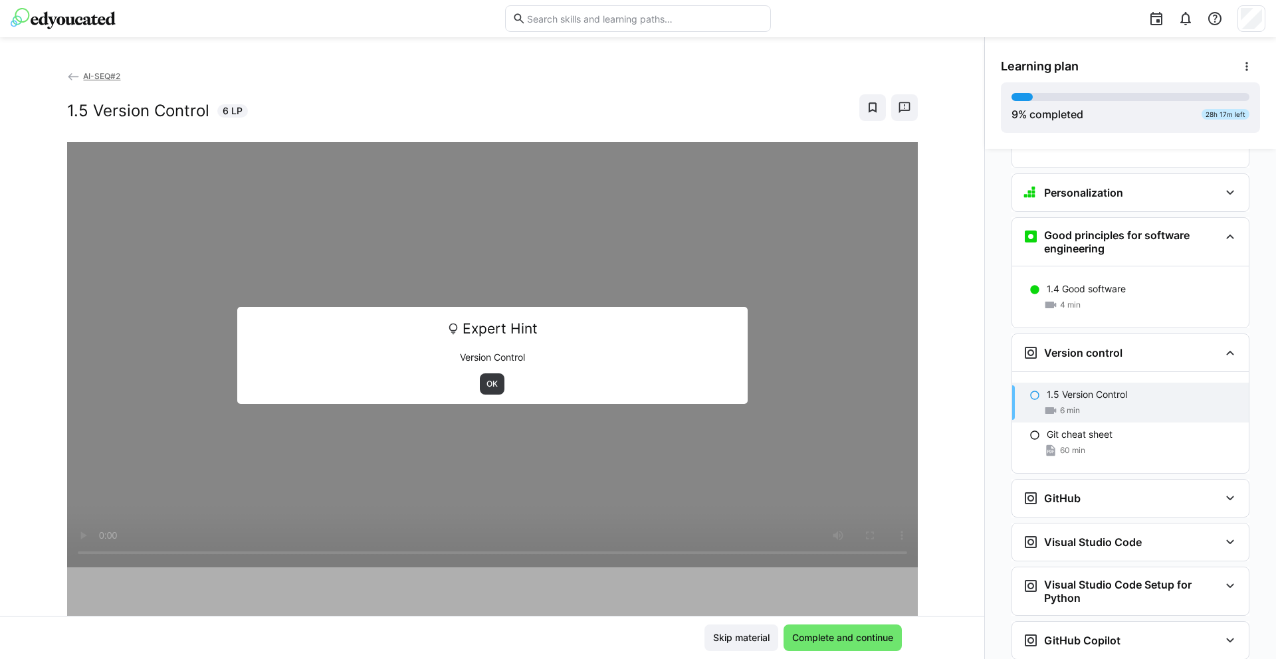
click at [1072, 388] on p "1.5 Version Control" at bounding box center [1087, 394] width 80 height 13
click at [1060, 405] on span "6 min" at bounding box center [1070, 410] width 20 height 11
click at [1116, 229] on h3 "Good principles for software engineering" at bounding box center [1131, 242] width 175 height 27
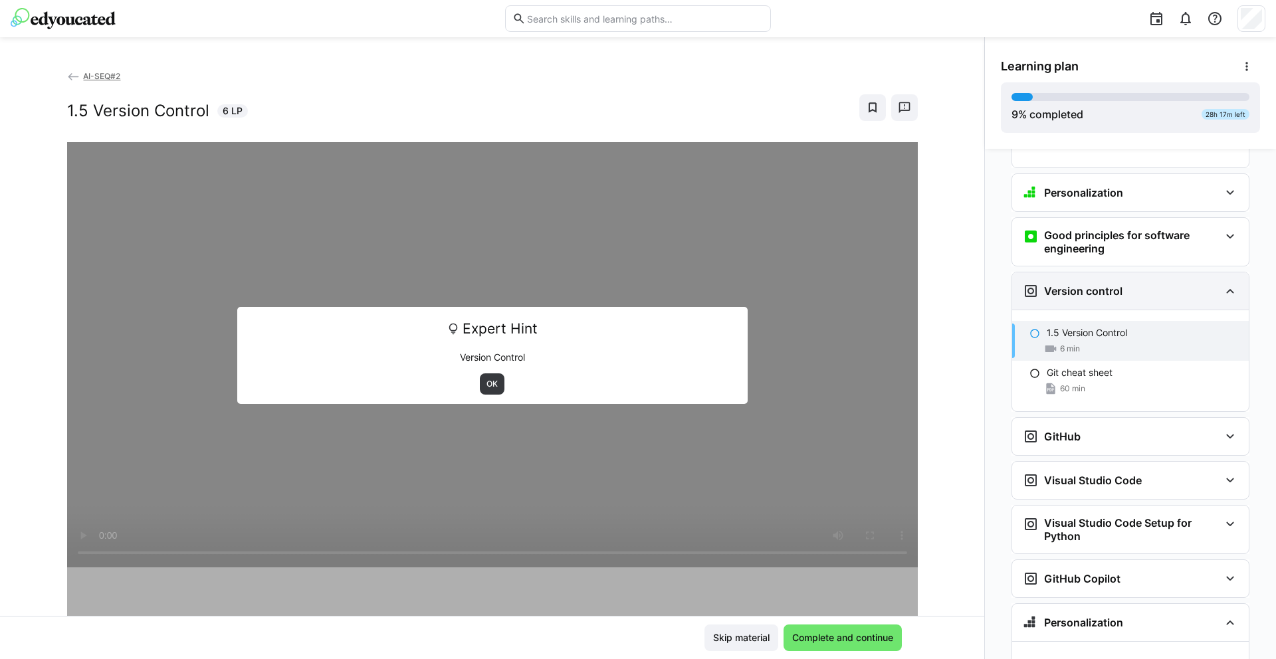
click at [1093, 284] on h3 "Version control" at bounding box center [1083, 290] width 78 height 13
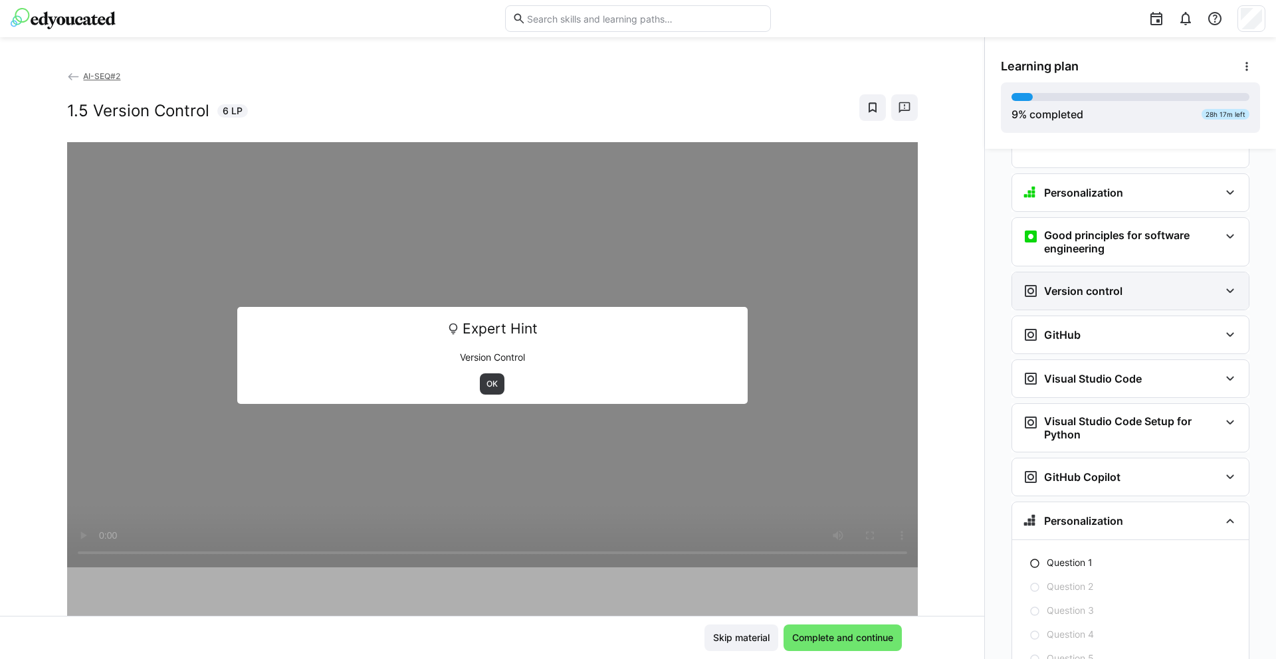
click at [1201, 286] on div "Version control" at bounding box center [1130, 290] width 237 height 37
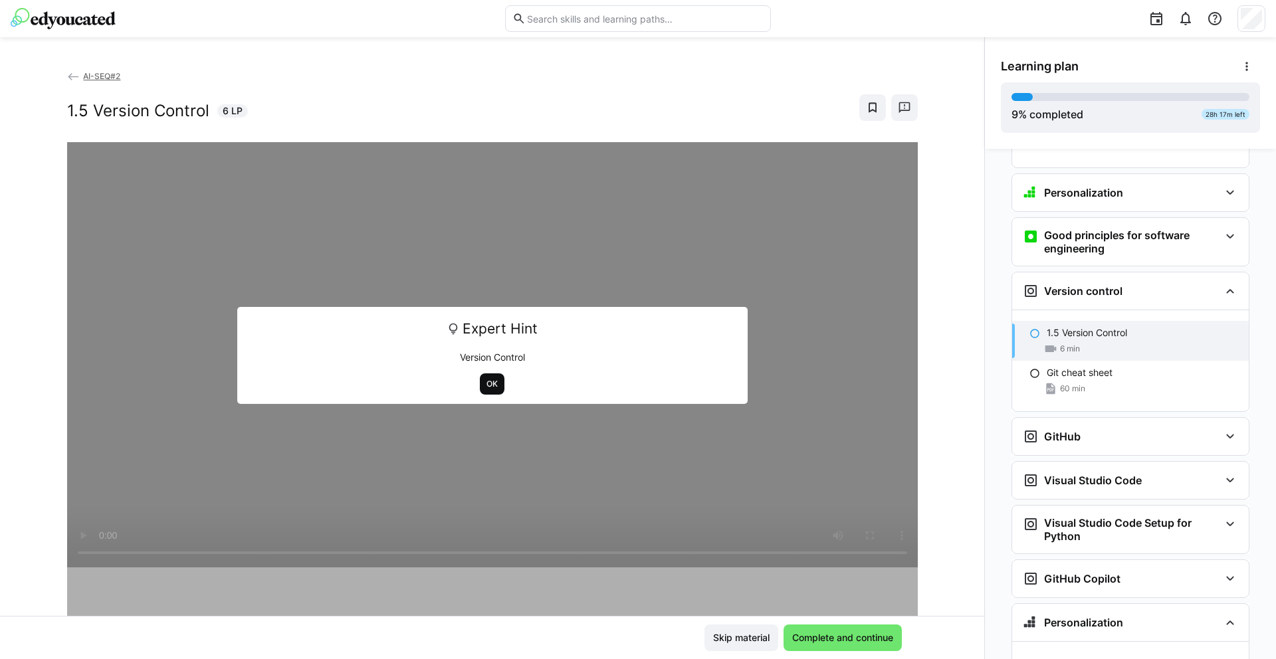
click at [494, 381] on span "OK" at bounding box center [492, 383] width 25 height 21
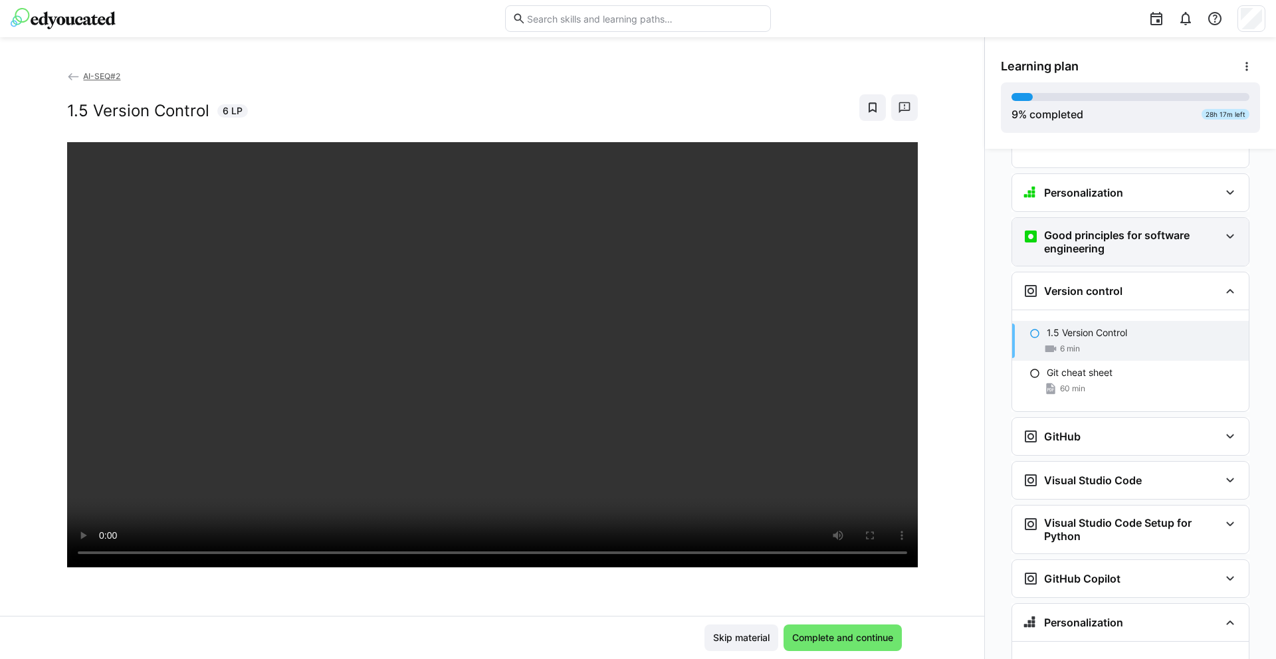
click at [1098, 229] on h3 "Good principles for software engineering" at bounding box center [1131, 242] width 175 height 27
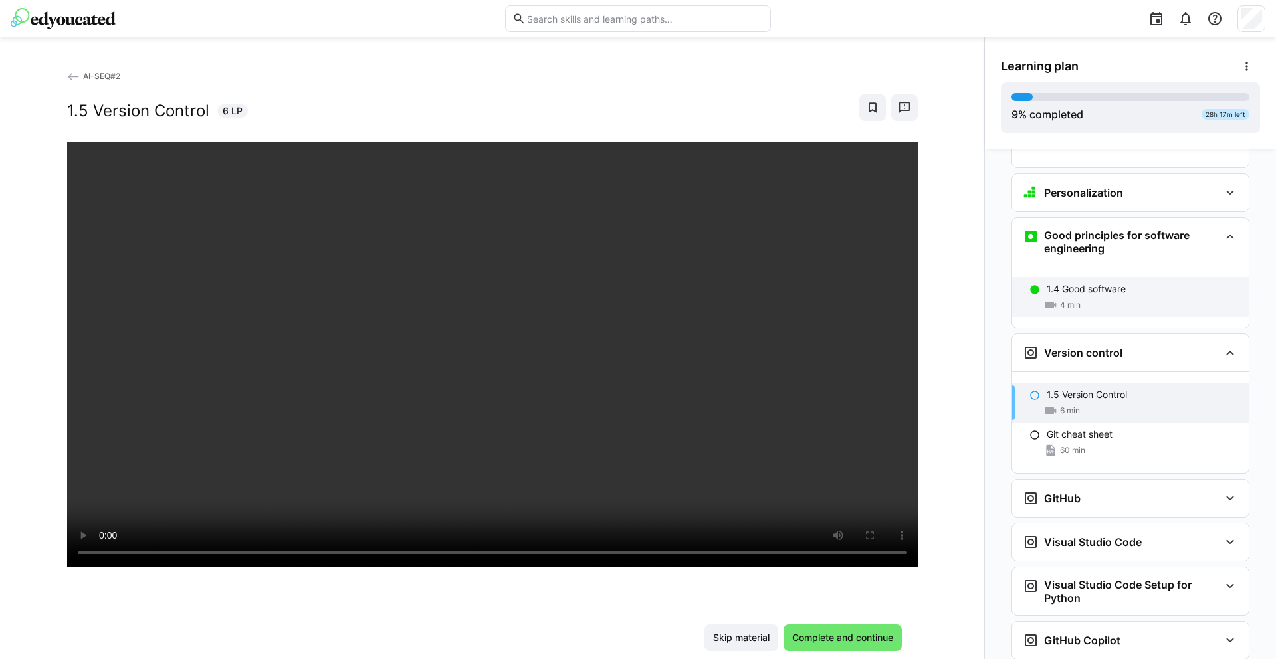
click at [1088, 282] on p "1.4 Good software" at bounding box center [1086, 288] width 79 height 13
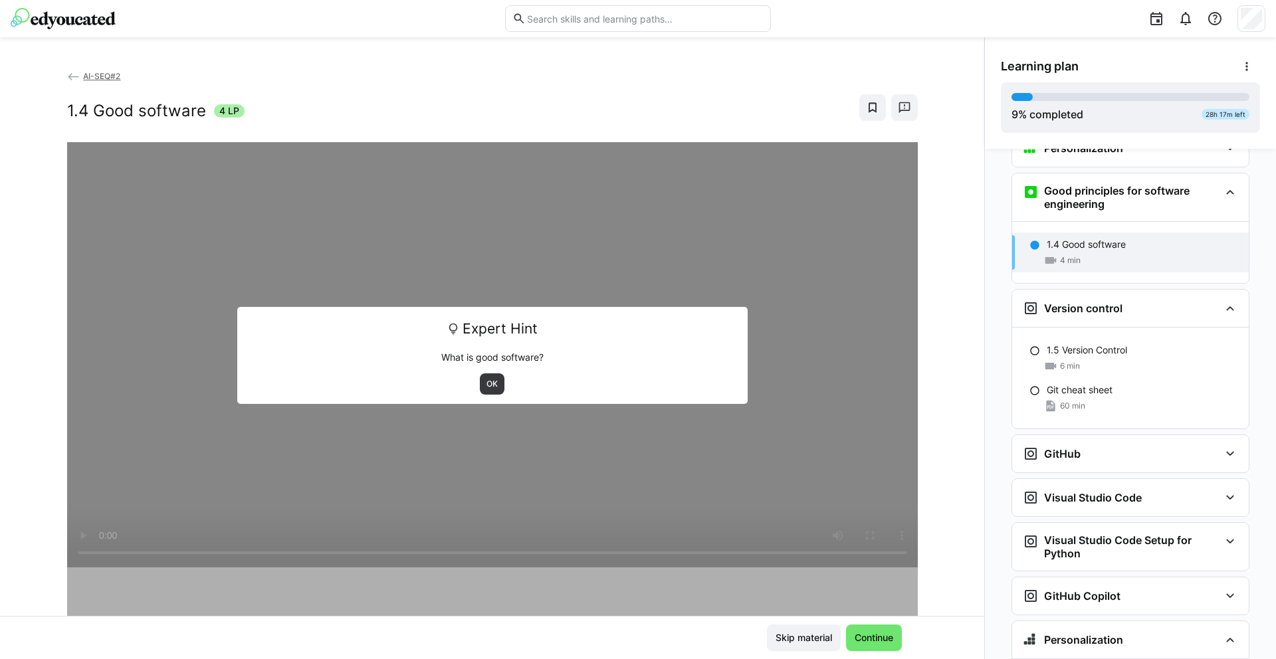
scroll to position [655, 0]
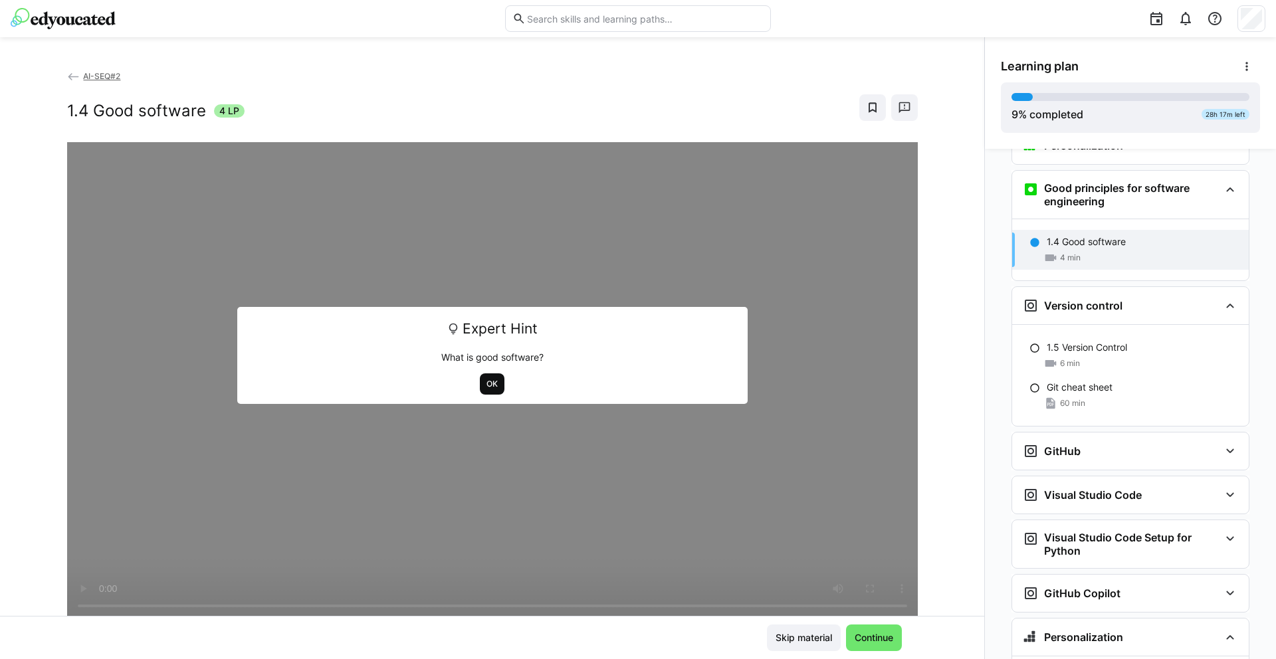
click at [480, 390] on span "OK" at bounding box center [492, 383] width 25 height 21
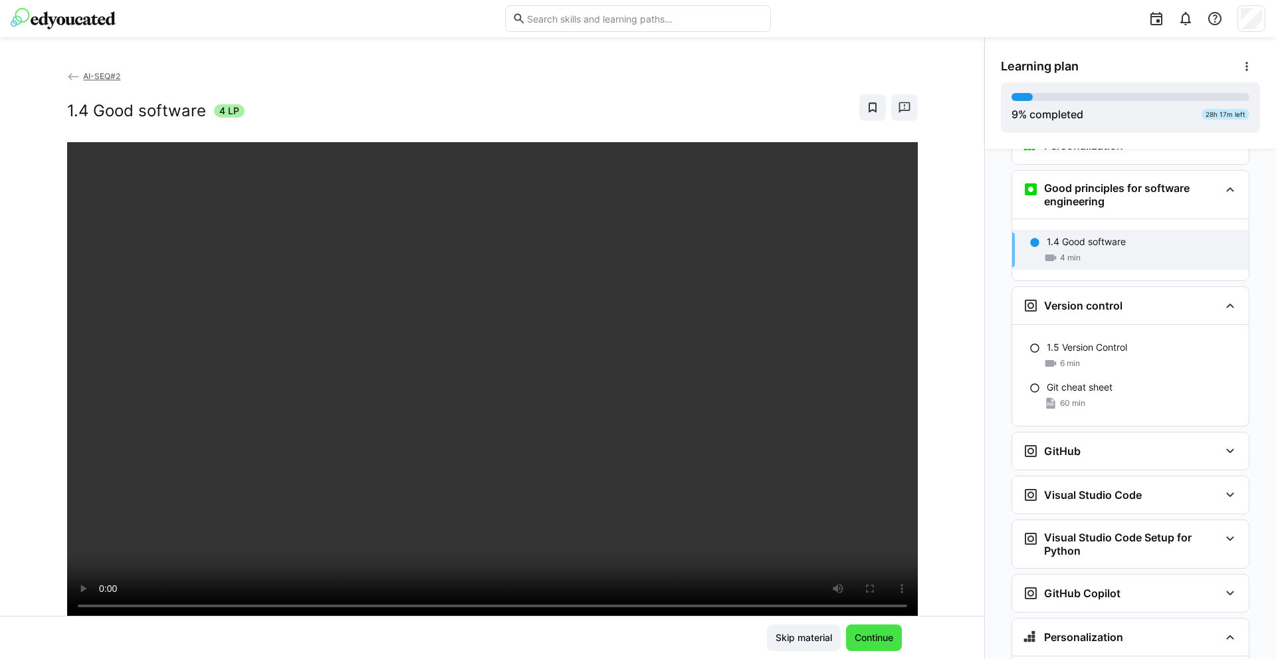
click at [865, 639] on span "Continue" at bounding box center [874, 637] width 43 height 13
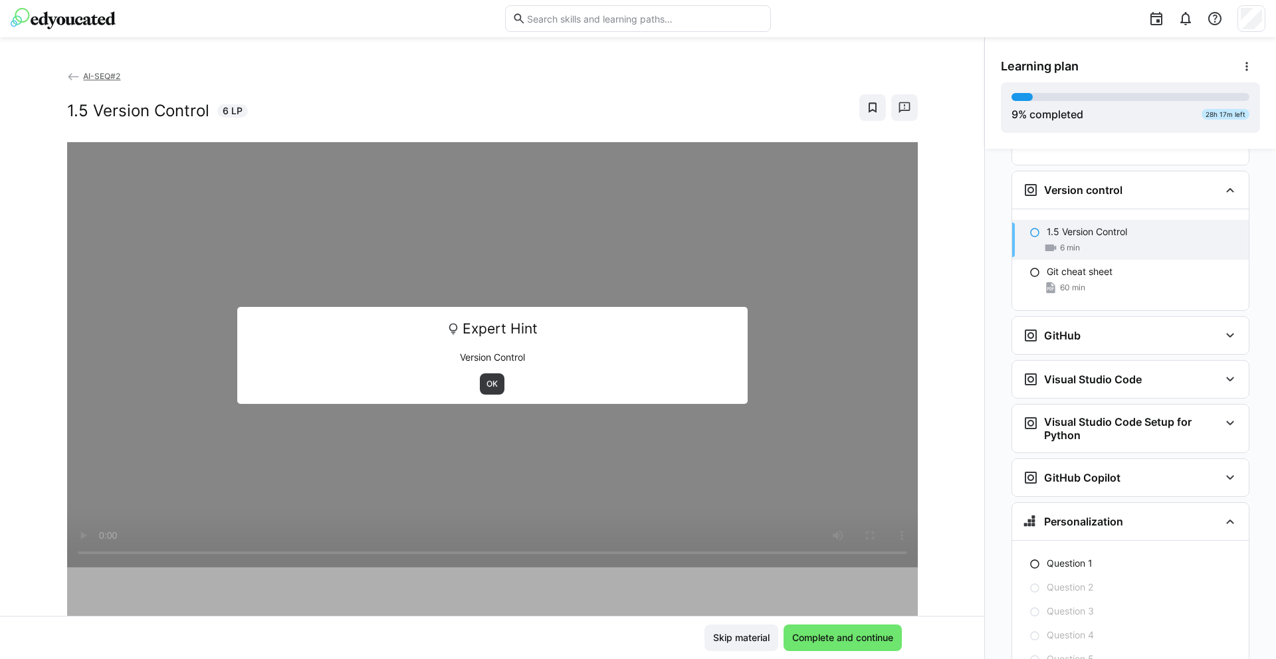
scroll to position [772, 0]
click at [488, 384] on span "OK" at bounding box center [492, 384] width 14 height 11
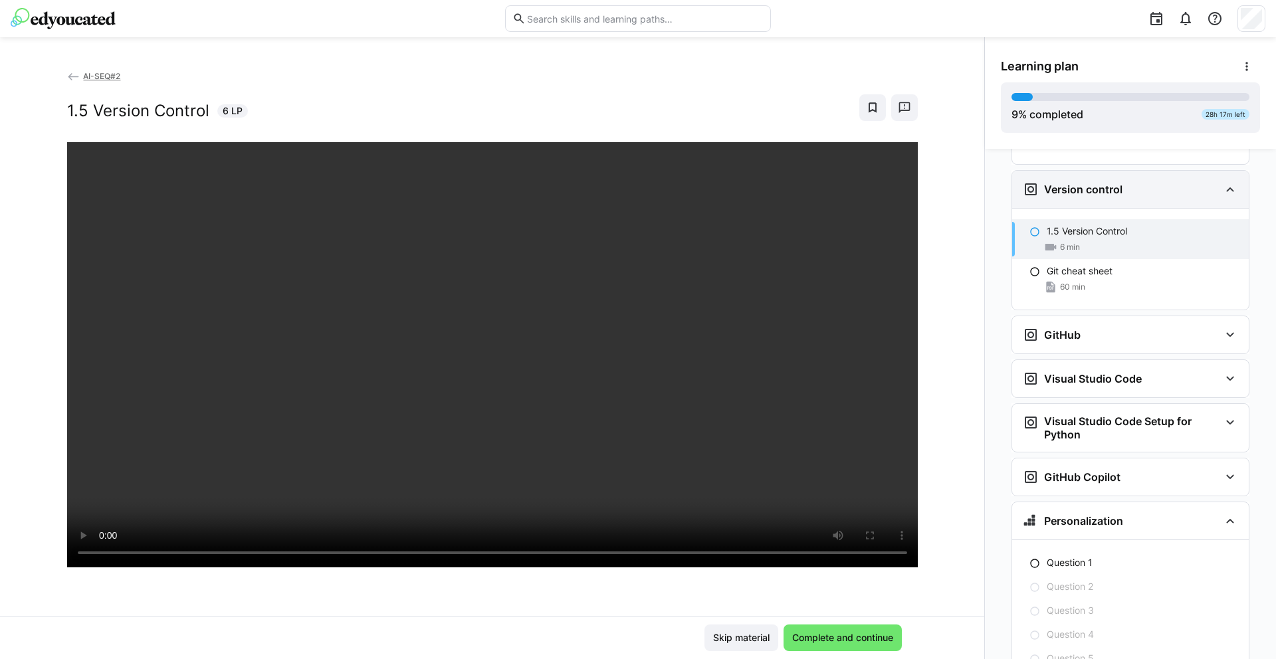
click at [1123, 181] on div "Version control" at bounding box center [1121, 189] width 197 height 16
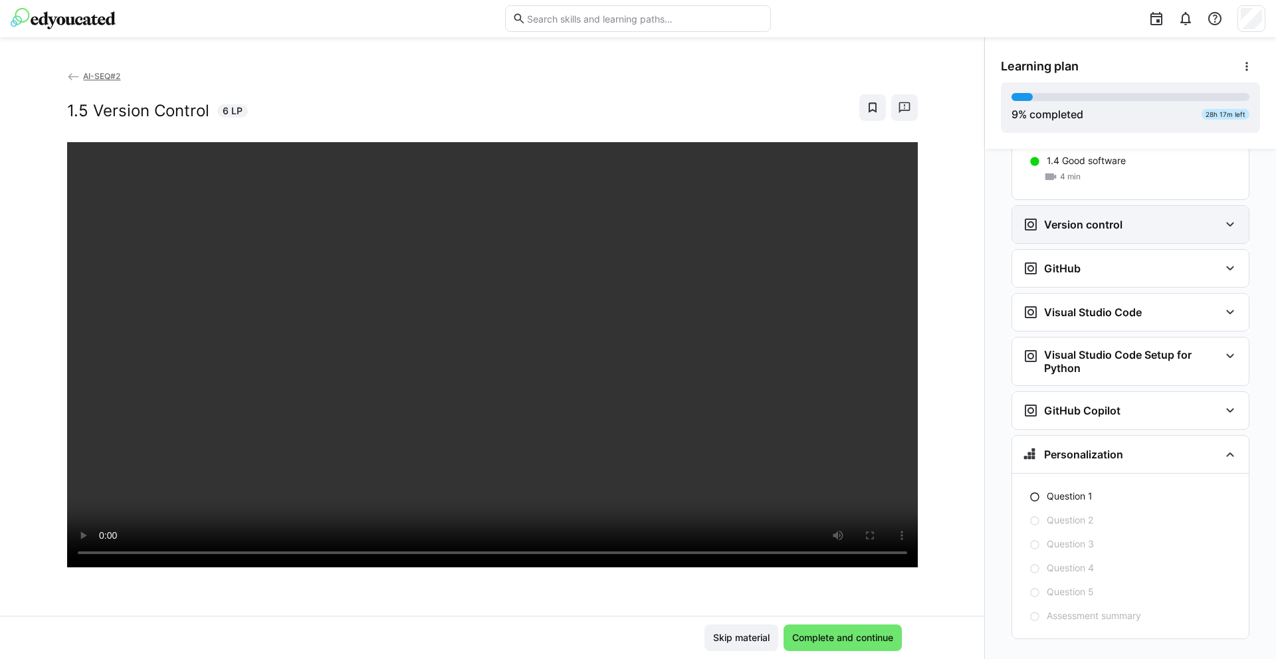
click at [1083, 213] on div "Version control" at bounding box center [1130, 224] width 237 height 37
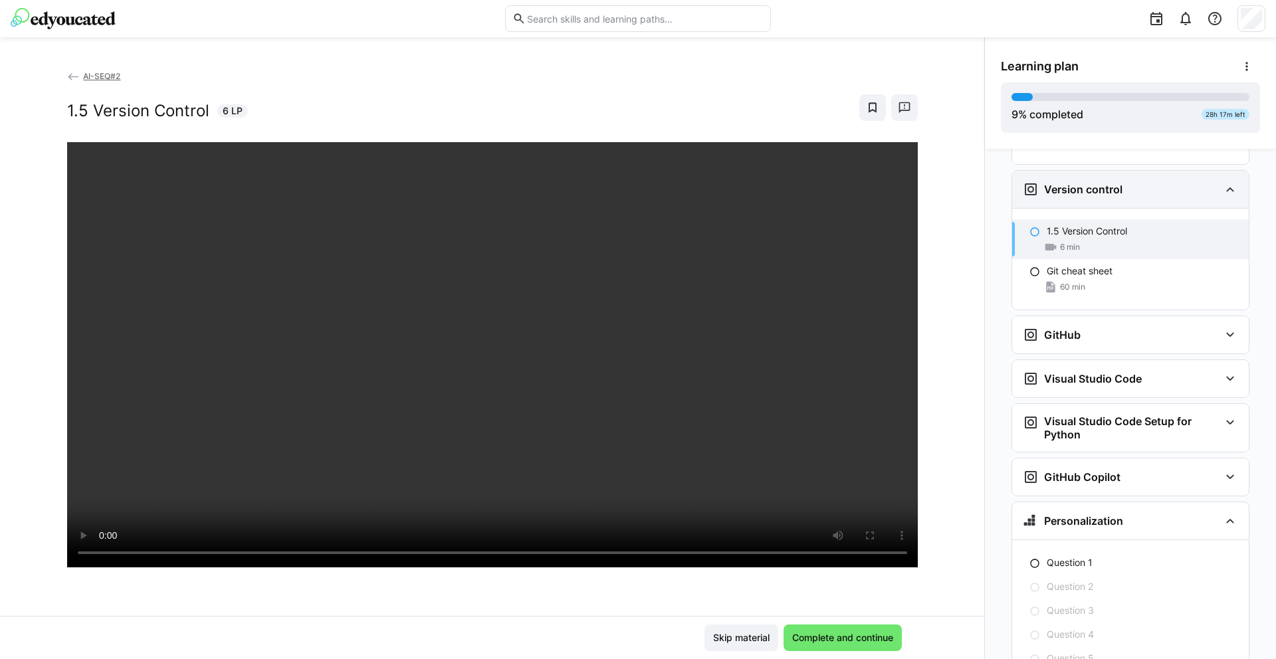
click at [1124, 181] on div "Version control" at bounding box center [1121, 189] width 197 height 16
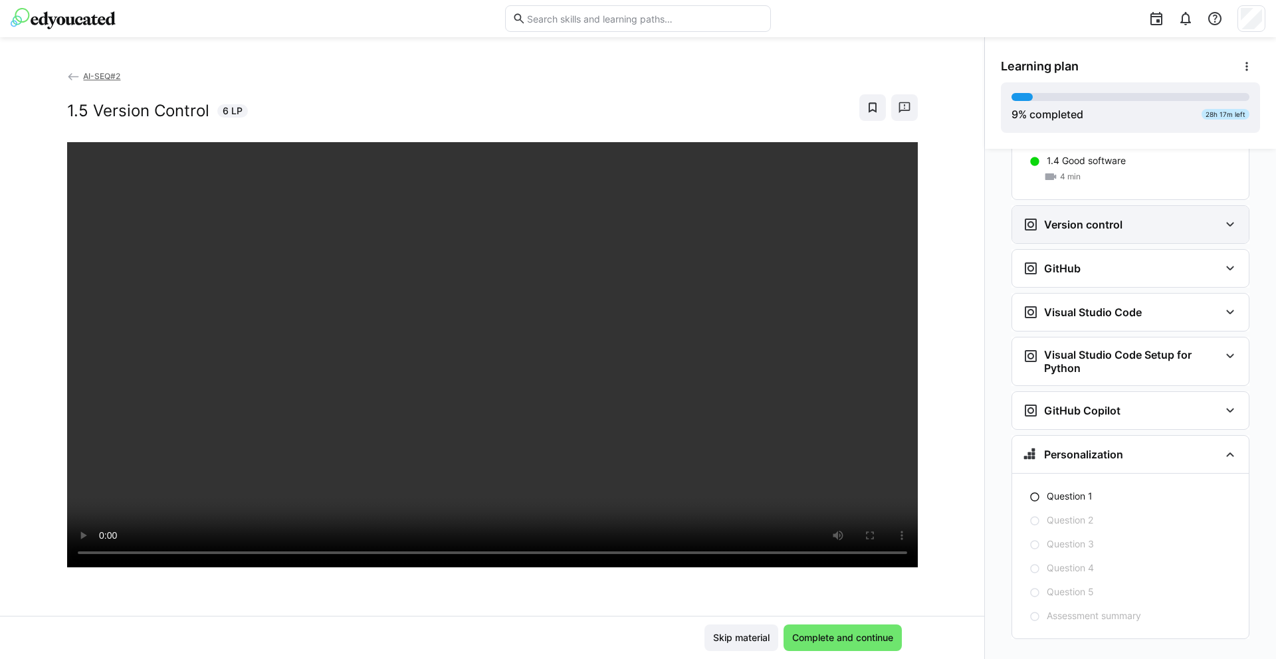
click at [1110, 218] on h3 "Version control" at bounding box center [1083, 224] width 78 height 13
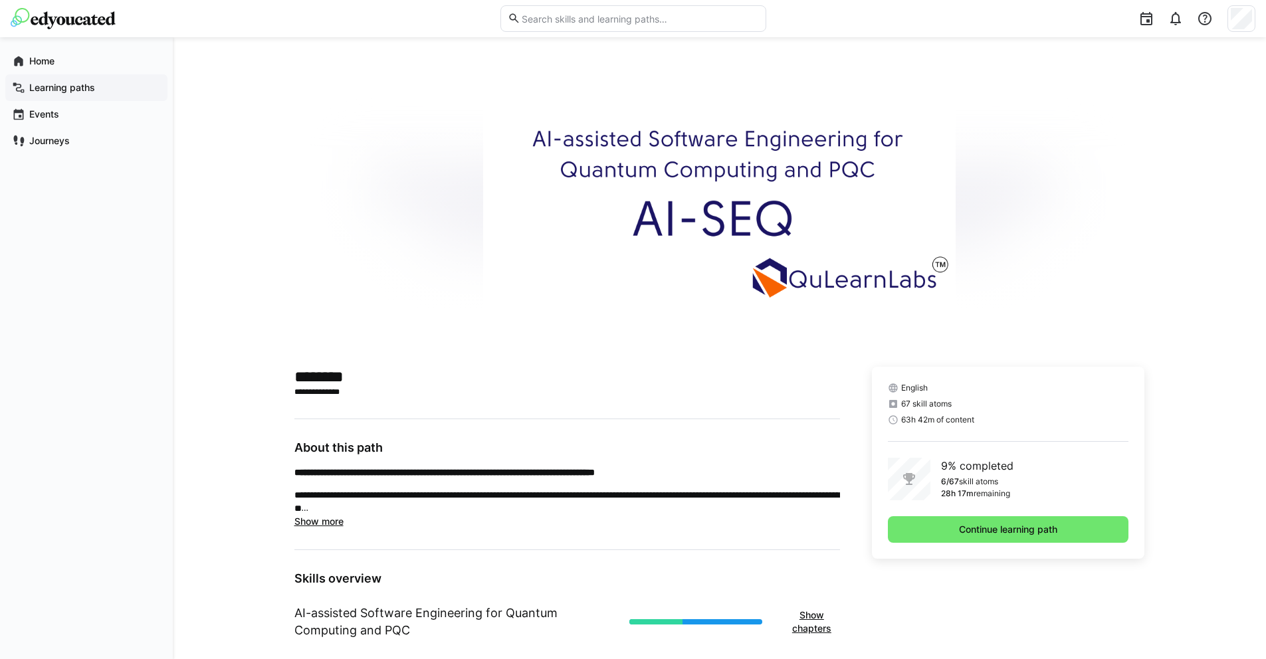
click at [67, 93] on span "Learning paths" at bounding box center [94, 87] width 134 height 13
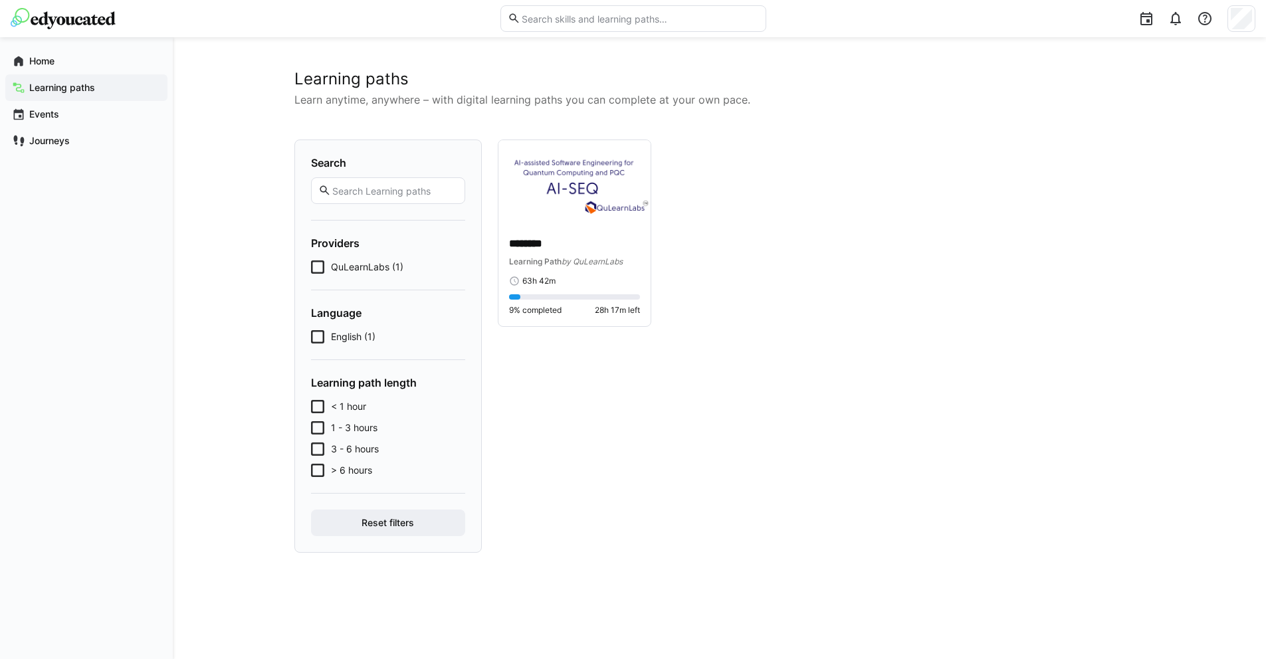
click at [379, 264] on span "QuLearnLabs (1)" at bounding box center [367, 266] width 72 height 13
click at [548, 231] on div "******** Learning Path by QuLearnLabs 63h 42m 9% completed 28h 17m left" at bounding box center [574, 276] width 153 height 100
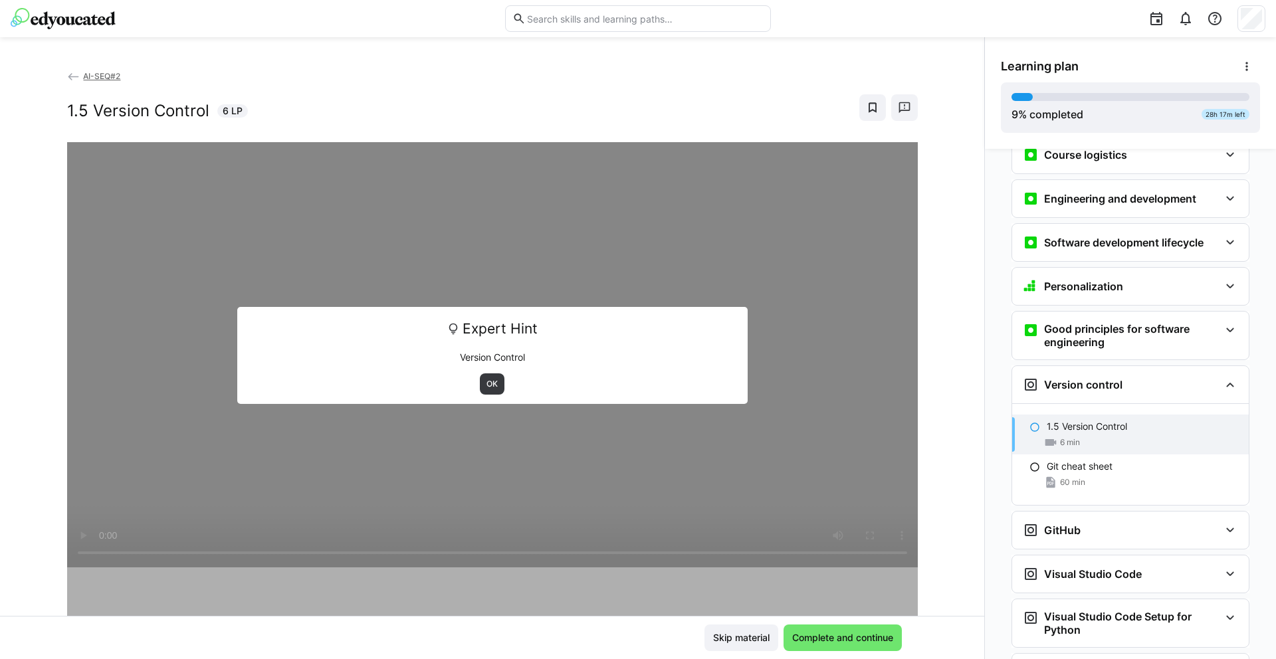
scroll to position [189, 0]
click at [1178, 375] on div "Version control" at bounding box center [1121, 383] width 197 height 16
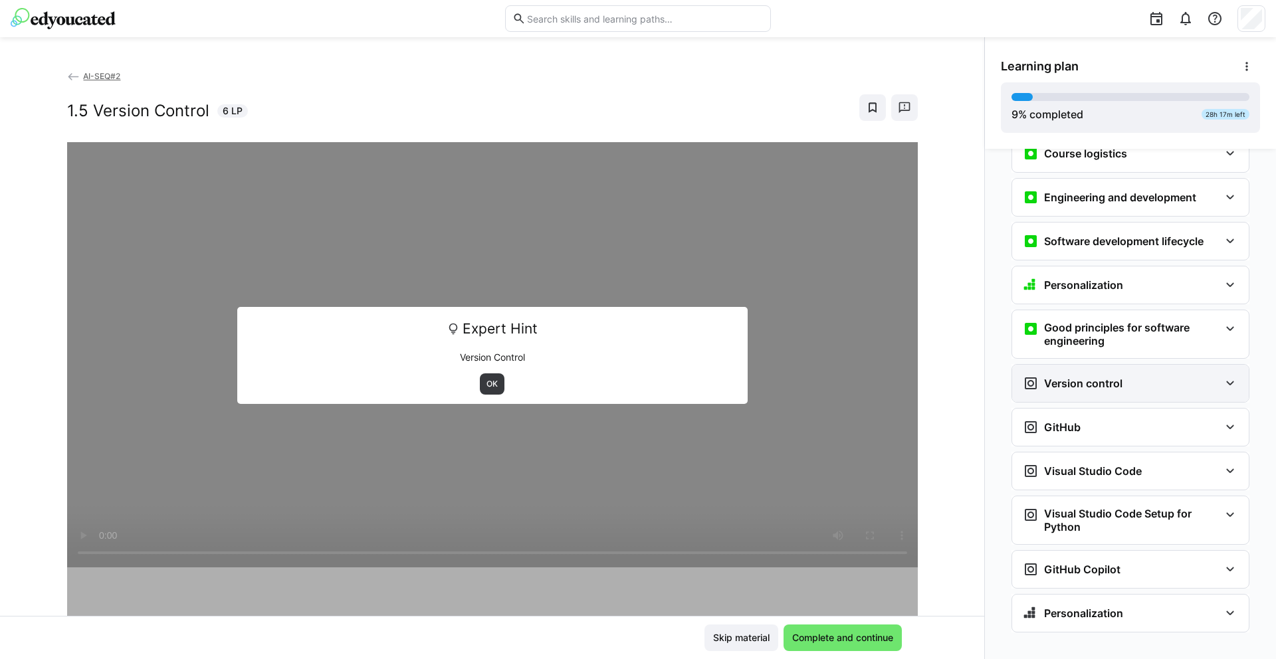
scroll to position [182, 0]
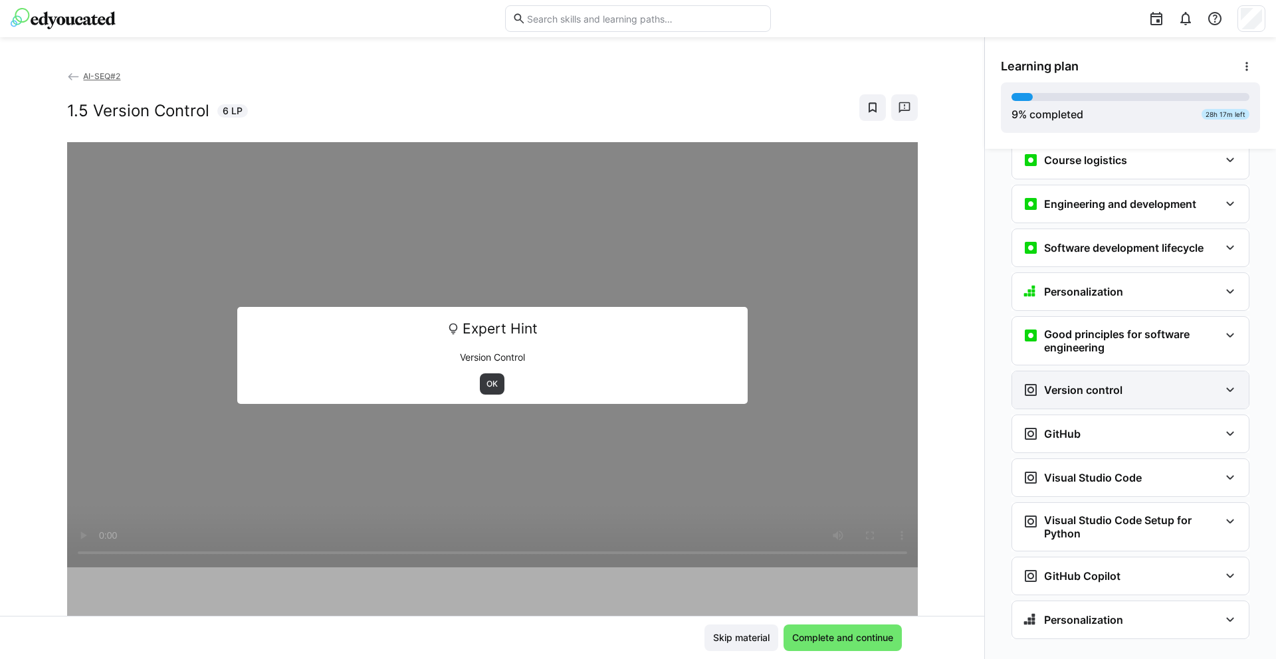
click at [1029, 382] on eds-icon at bounding box center [1031, 390] width 16 height 16
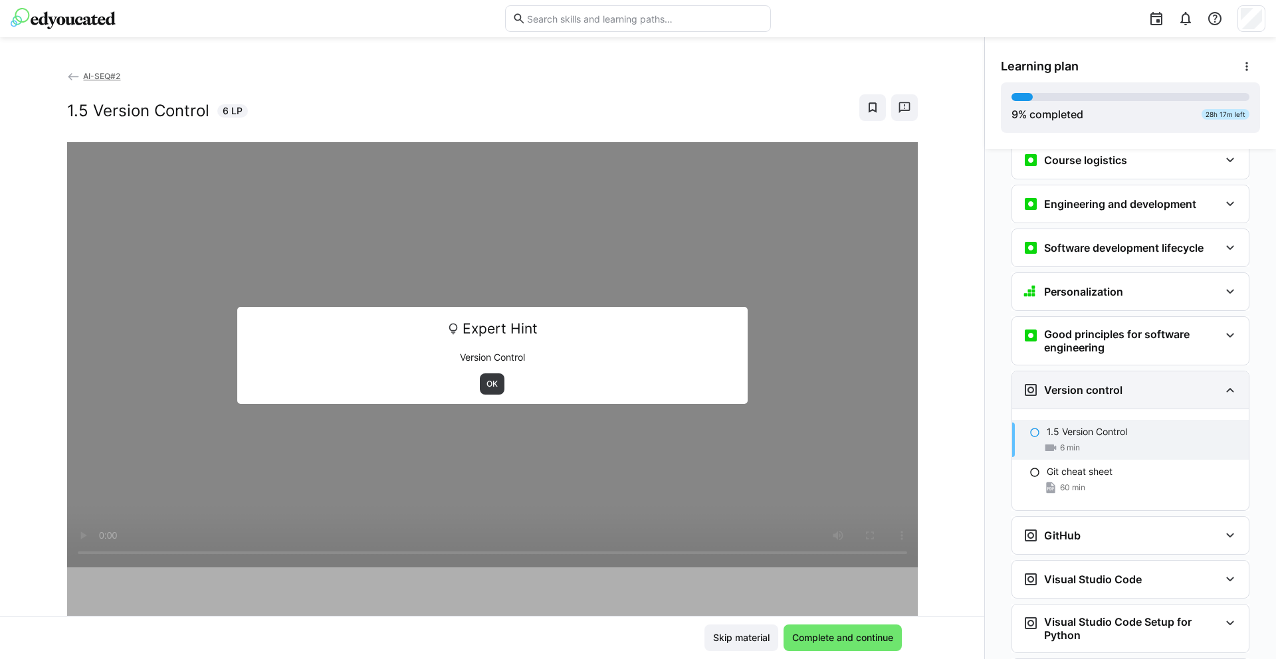
scroll to position [189, 0]
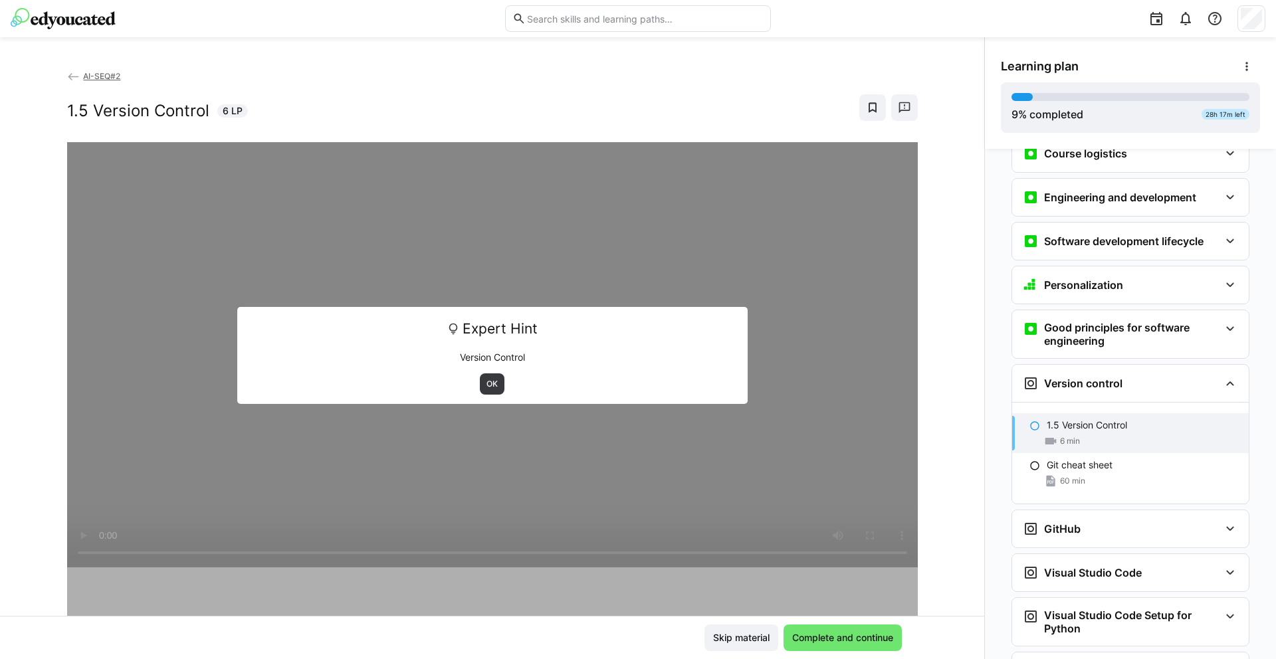
click at [1063, 419] on p "1.5 Version Control" at bounding box center [1087, 425] width 80 height 13
click at [486, 391] on span "OK" at bounding box center [492, 383] width 25 height 21
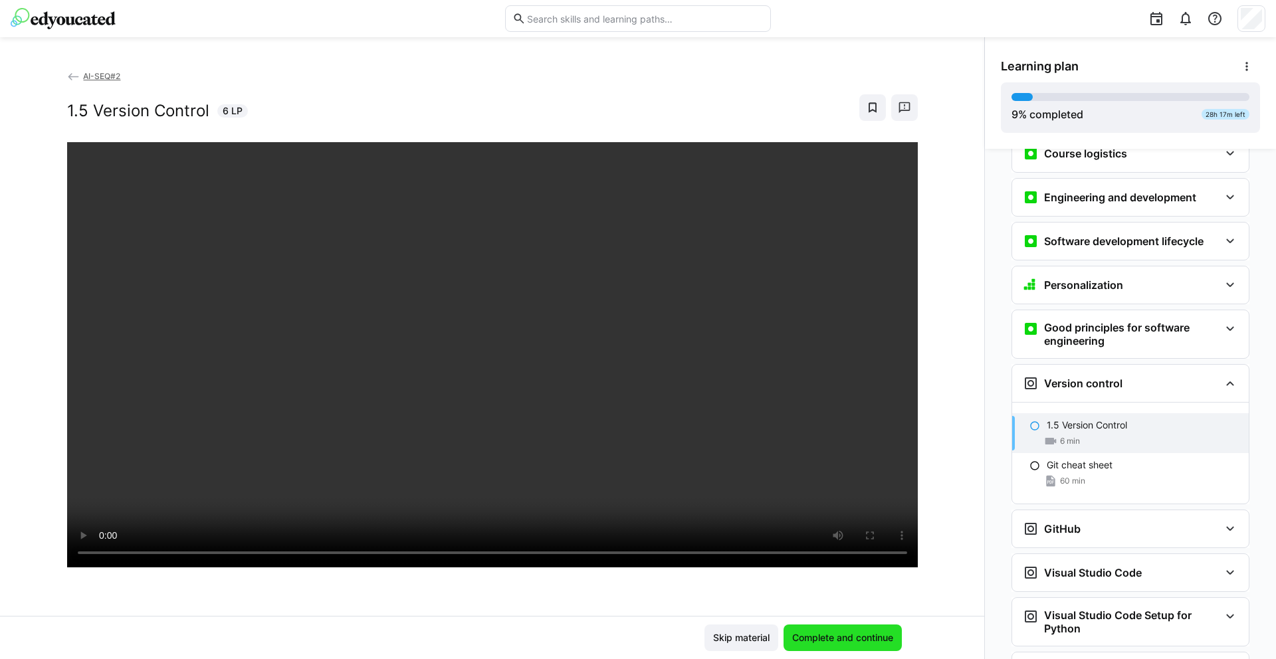
click at [880, 642] on span "Complete and continue" at bounding box center [842, 637] width 105 height 13
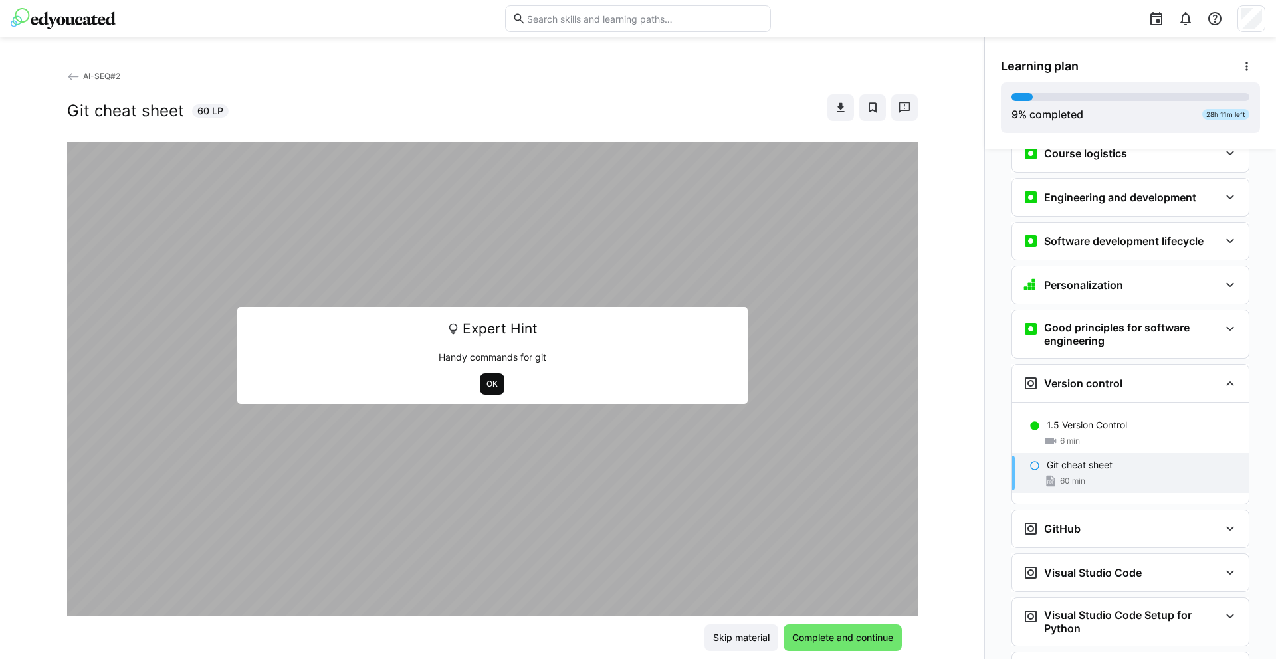
click at [485, 388] on span "OK" at bounding box center [492, 384] width 14 height 11
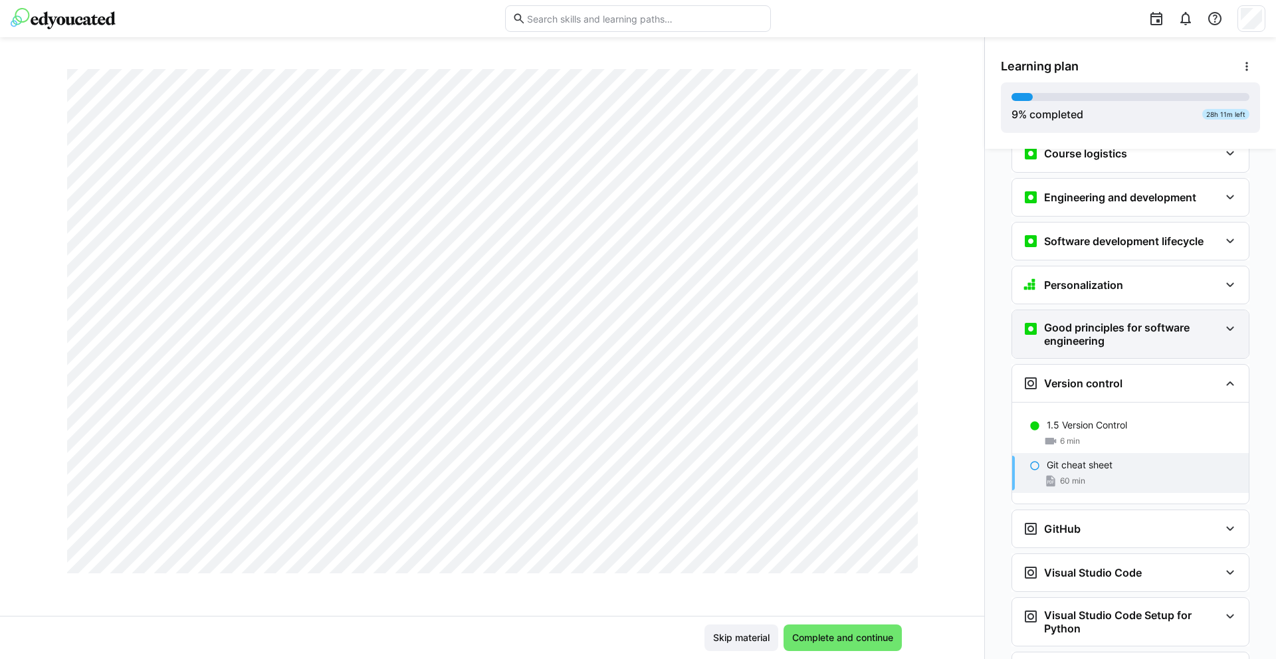
scroll to position [637, 0]
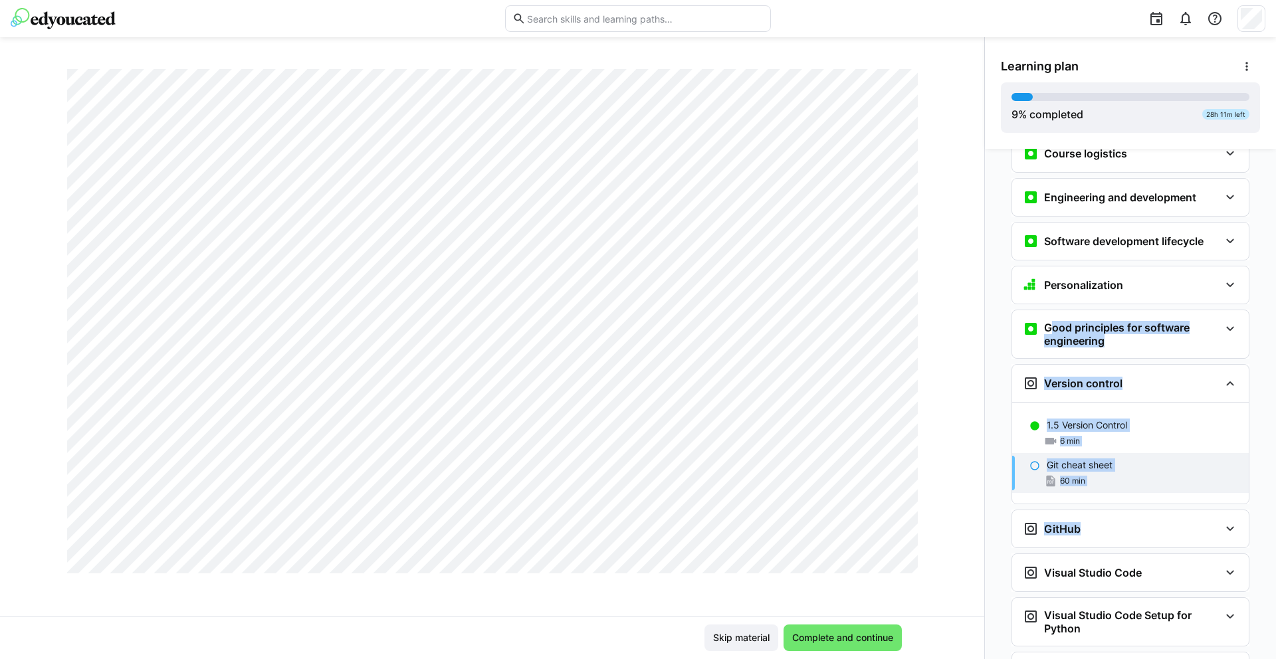
drag, startPoint x: 980, startPoint y: 334, endPoint x: 981, endPoint y: 558, distance: 224.6
click at [985, 558] on div "Personalization Question 1 Question 2 Question 3 Question 4 Question 5 Assessme…" at bounding box center [1130, 404] width 291 height 510
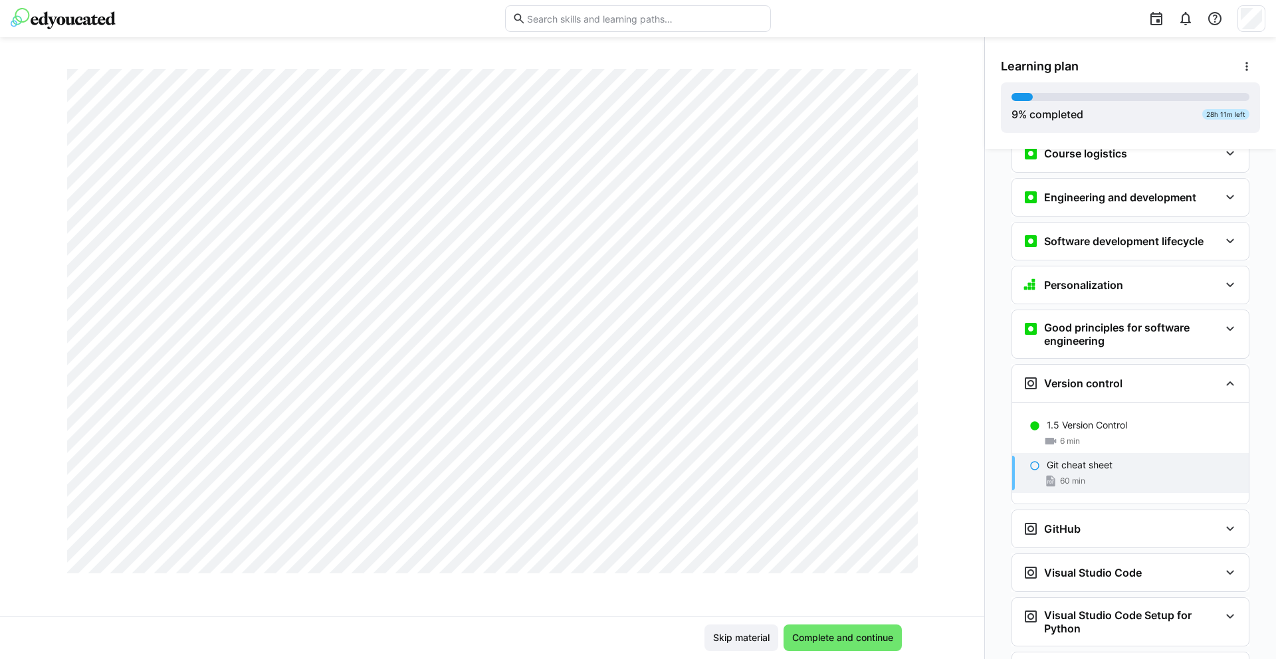
drag, startPoint x: 970, startPoint y: 316, endPoint x: 943, endPoint y: 589, distance: 273.8
click at [942, 590] on div "AI-SEQ#2 Git cheat sheet 60 LP" at bounding box center [492, 342] width 984 height 547
click at [1045, 474] on eds-icon at bounding box center [1050, 480] width 13 height 13
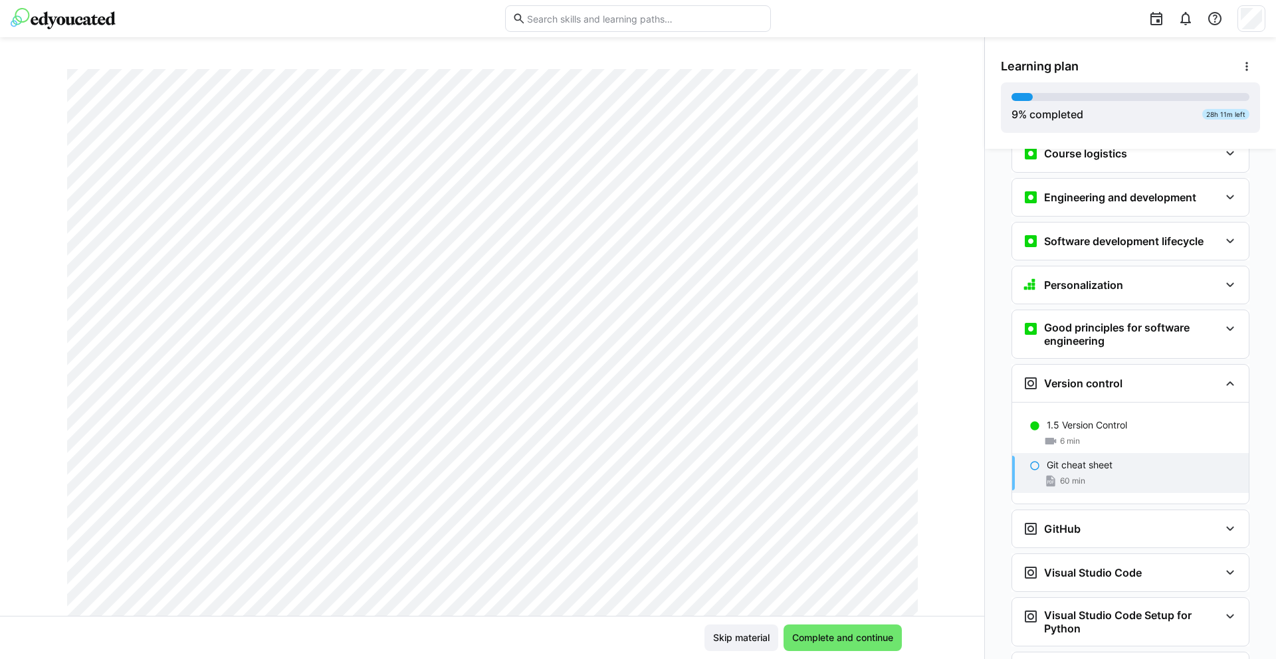
scroll to position [189, 0]
click at [842, 639] on span "Complete and continue" at bounding box center [842, 637] width 105 height 13
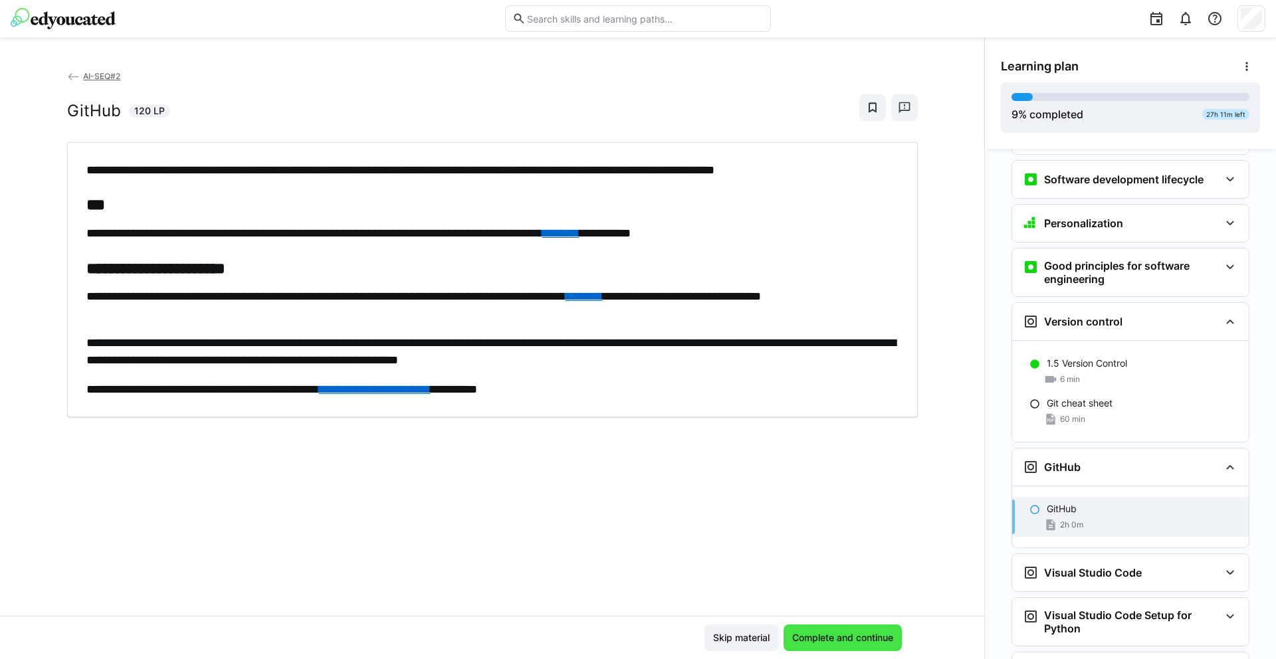
scroll to position [284, 0]
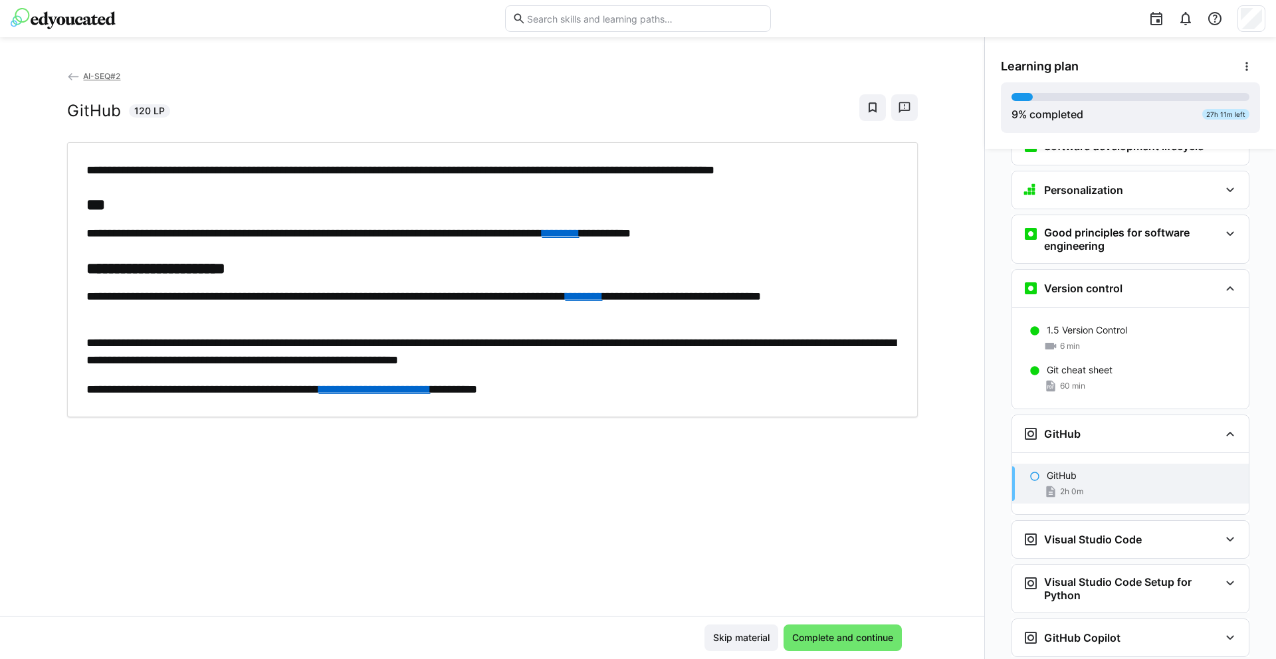
click at [579, 232] on link "********" at bounding box center [560, 233] width 37 height 12
